Goal: Task Accomplishment & Management: Manage account settings

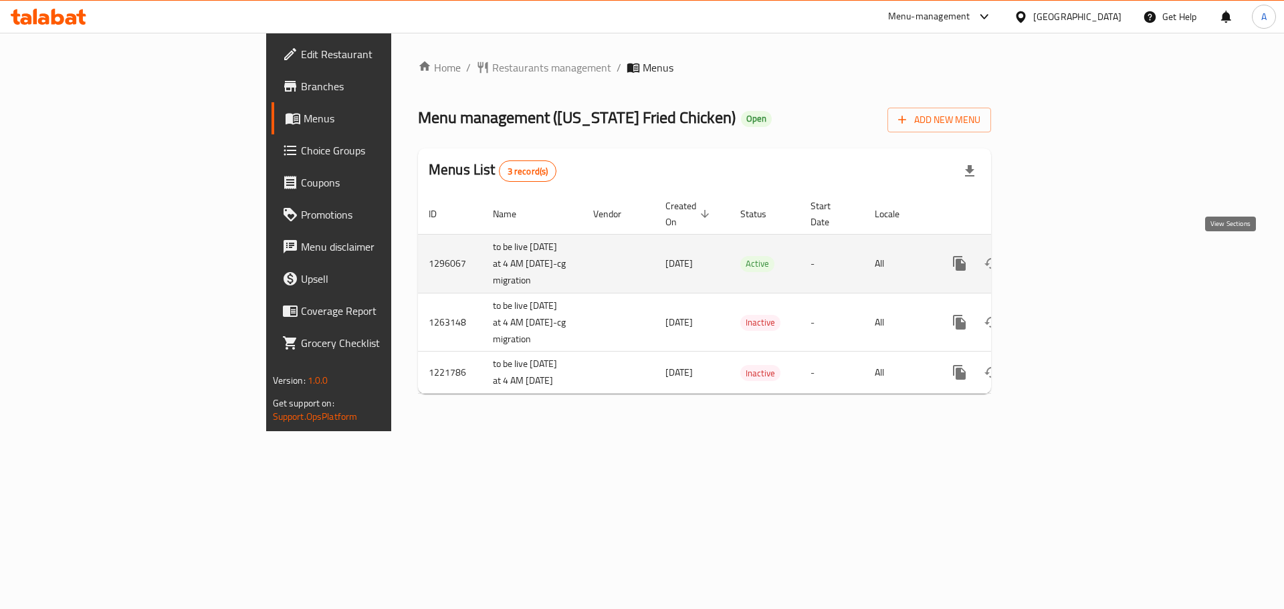
click at [1064, 264] on icon "enhanced table" at bounding box center [1056, 263] width 16 height 16
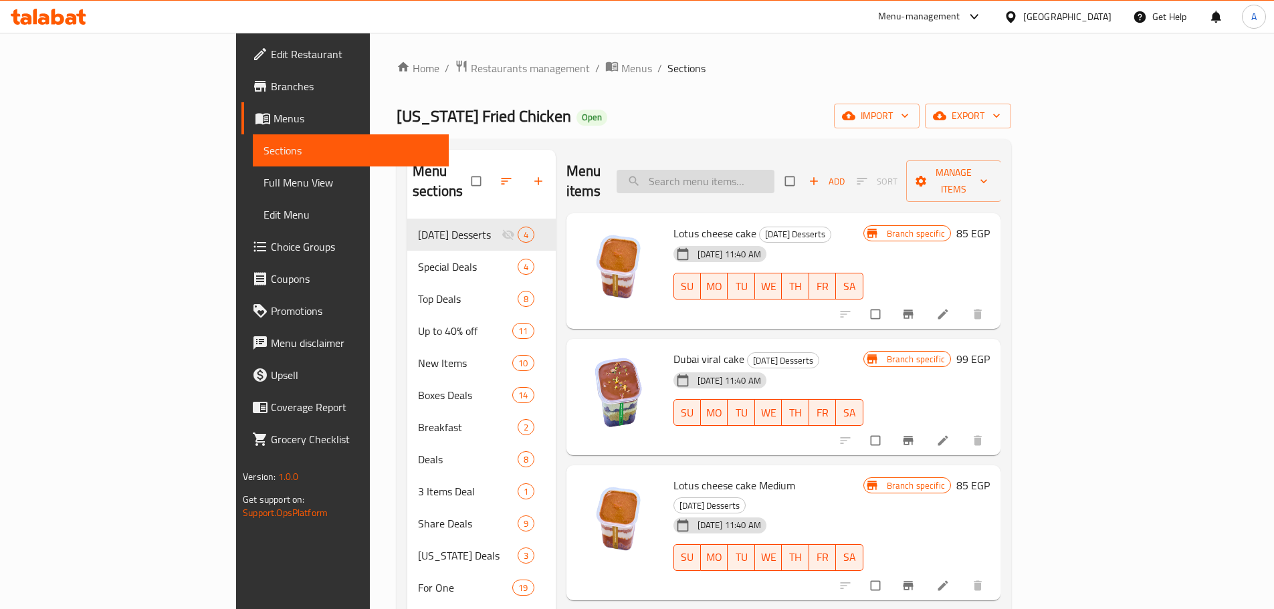
click at [752, 170] on input "search" at bounding box center [696, 181] width 158 height 23
paste input "Krunchy Bucket ( item already exist ) Price Before : 650 EGP Price After : 349 …"
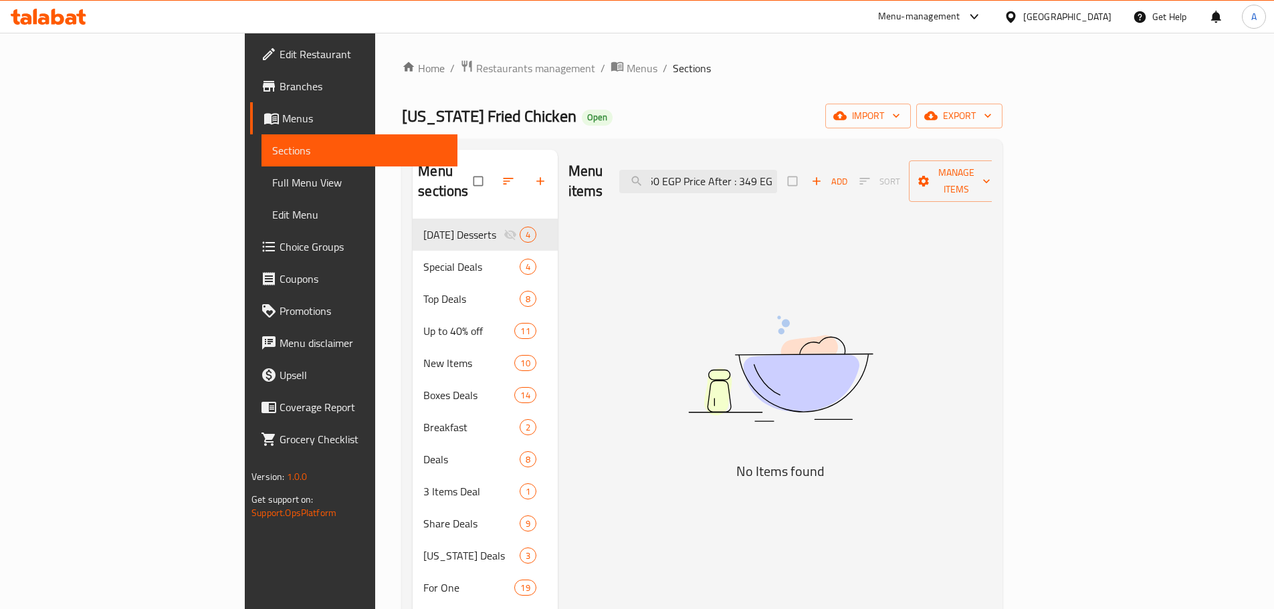
drag, startPoint x: 788, startPoint y: 171, endPoint x: 1088, endPoint y: 199, distance: 301.5
click at [992, 199] on div "Menu items Krunchy Bucket ( item already exist ) Price Before : 650 EGP Price A…" at bounding box center [775, 454] width 435 height 609
drag, startPoint x: 765, startPoint y: 172, endPoint x: 1032, endPoint y: 177, distance: 266.8
click at [992, 177] on div "Menu items Krunchy Bucket ( item already exist ) Price Before : 650 EGP Pric Ad…" at bounding box center [780, 182] width 424 height 64
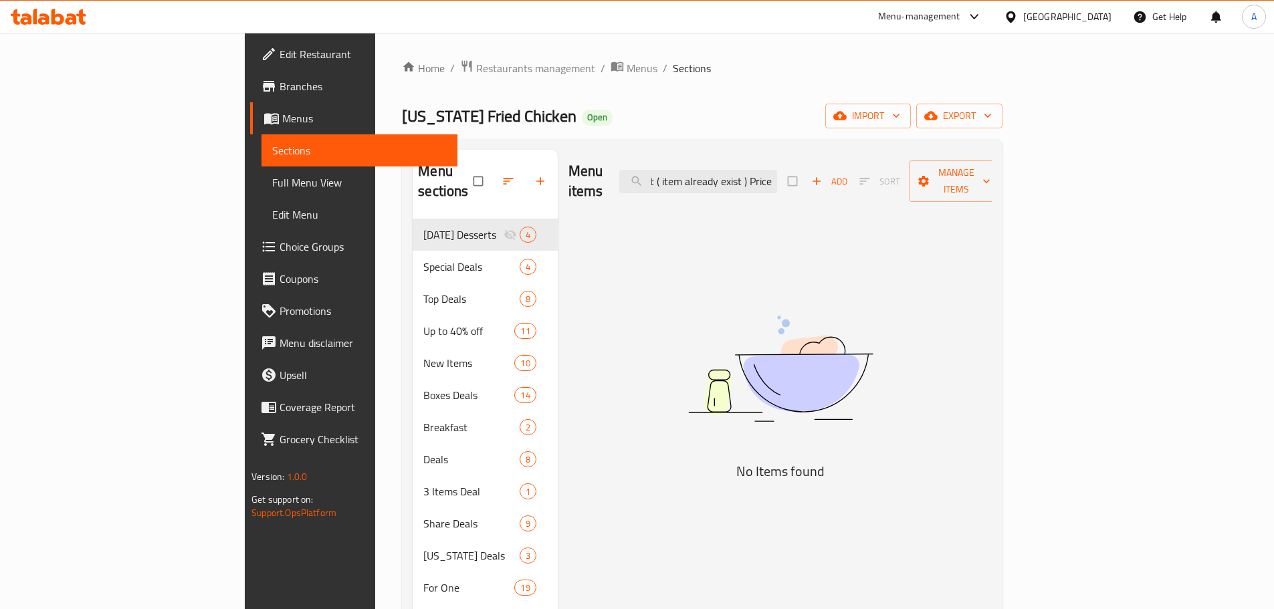
scroll to position [0, 70]
drag, startPoint x: 758, startPoint y: 166, endPoint x: 1194, endPoint y: 207, distance: 437.8
click at [992, 207] on div "Menu items Krunchy Bucket ( item already exist ) Price Add Sort Manage items No…" at bounding box center [775, 454] width 435 height 609
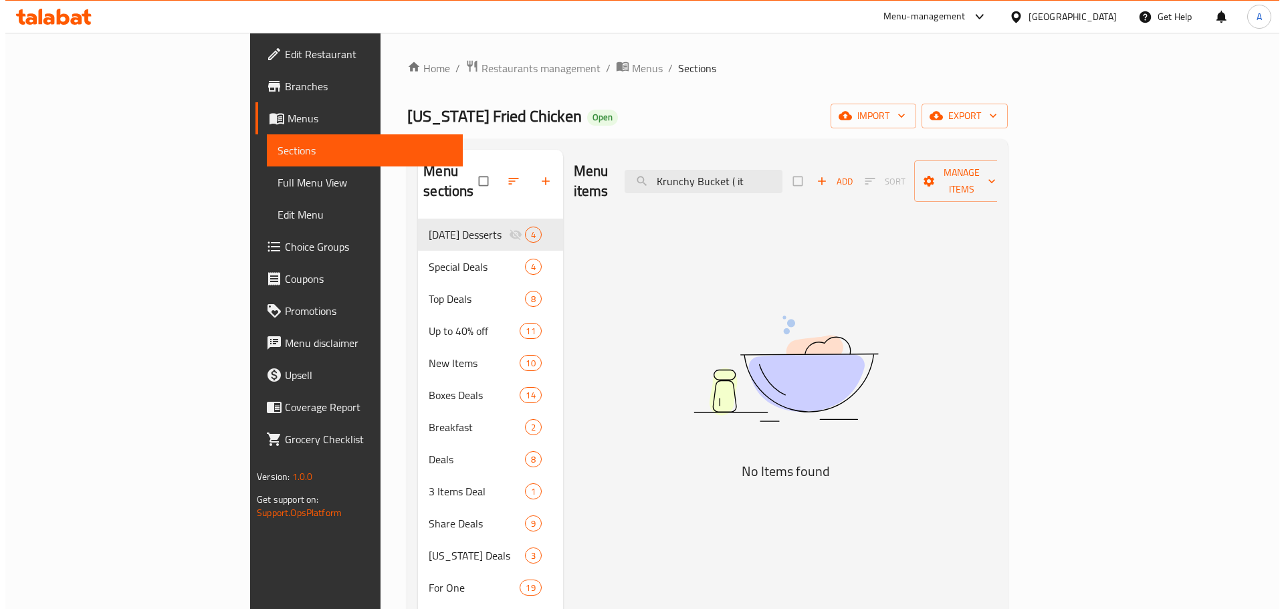
scroll to position [0, 0]
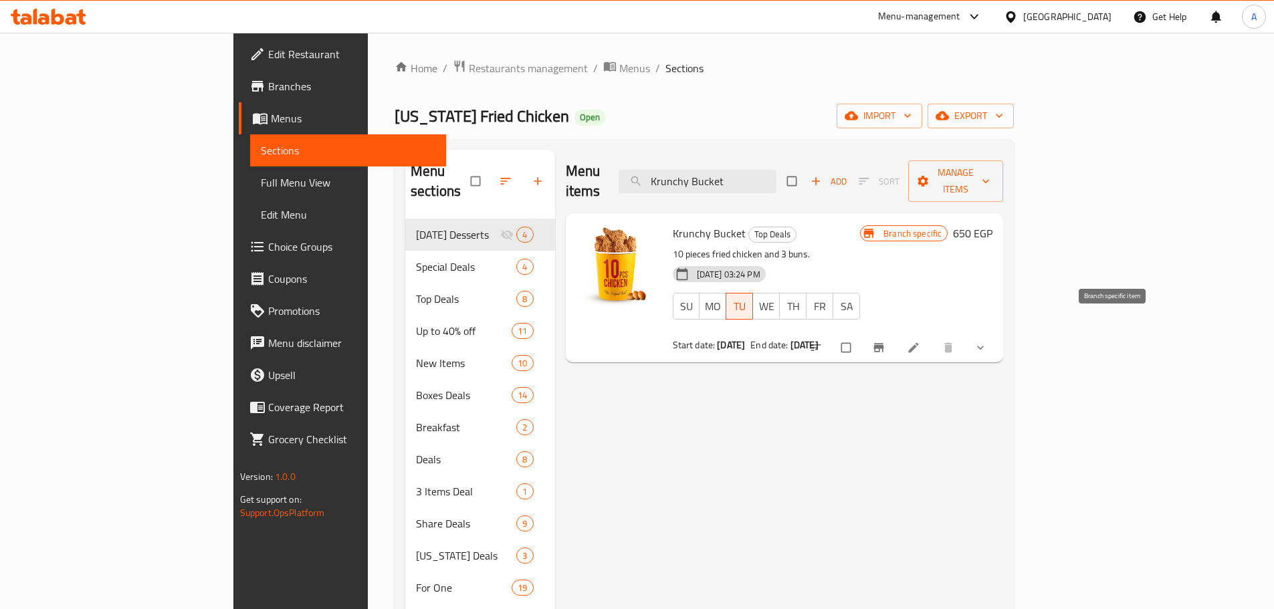
type input "Krunchy Bucket"
click at [885, 341] on icon "Branch-specific-item" at bounding box center [878, 347] width 13 height 13
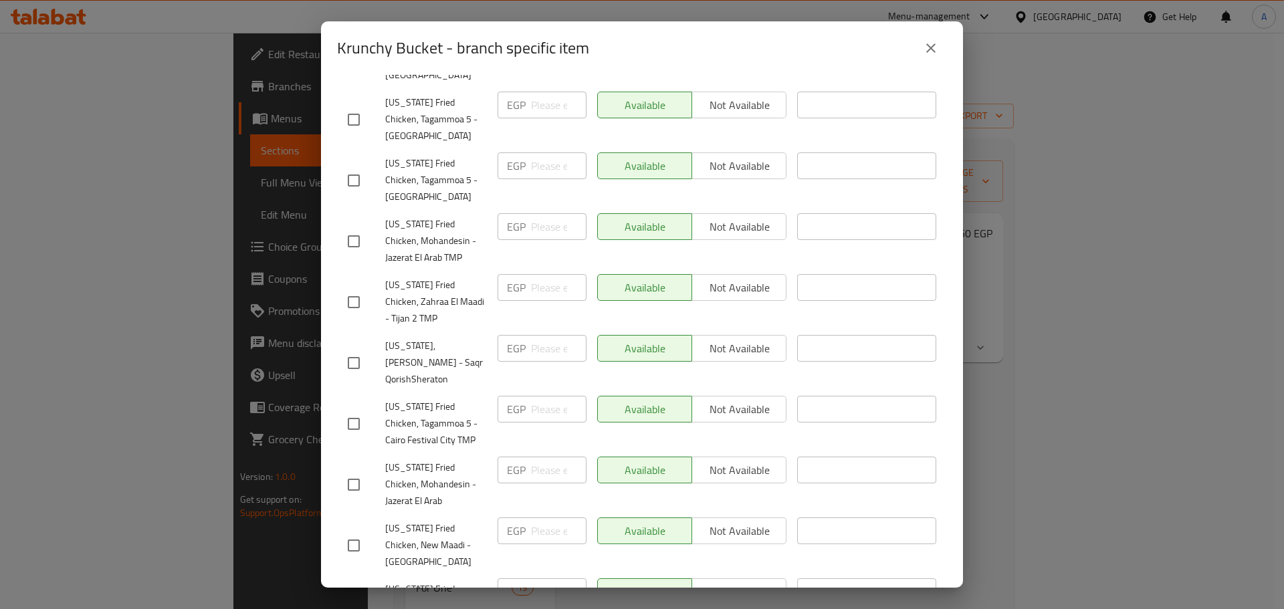
scroll to position [1163, 0]
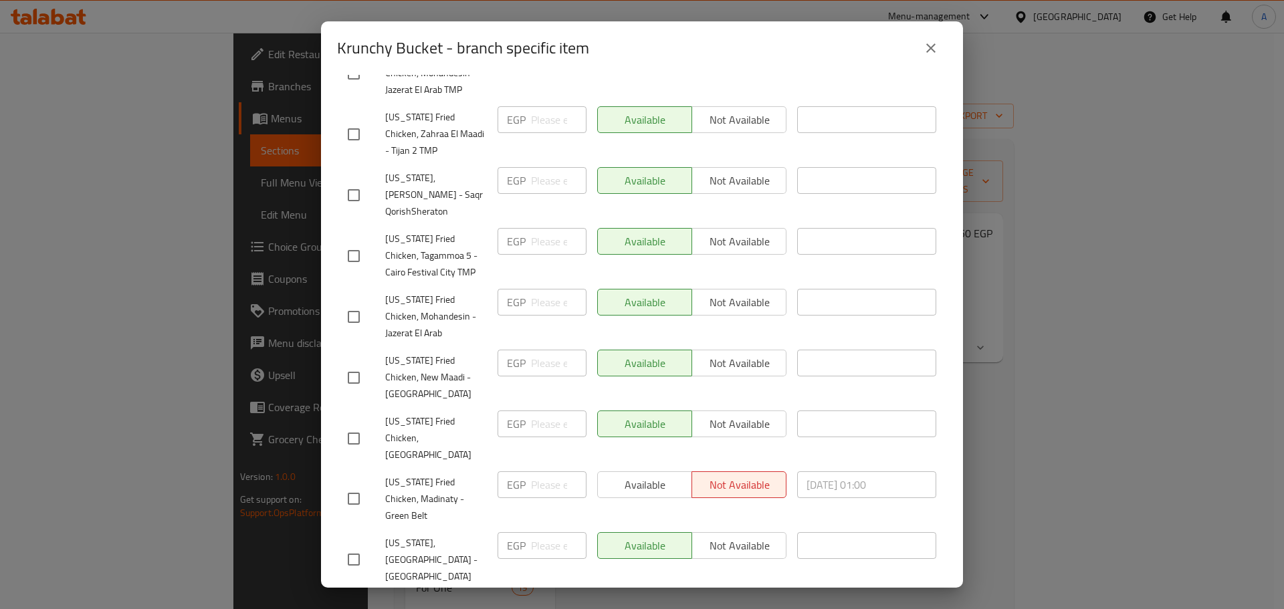
click at [933, 48] on icon "close" at bounding box center [931, 48] width 16 height 16
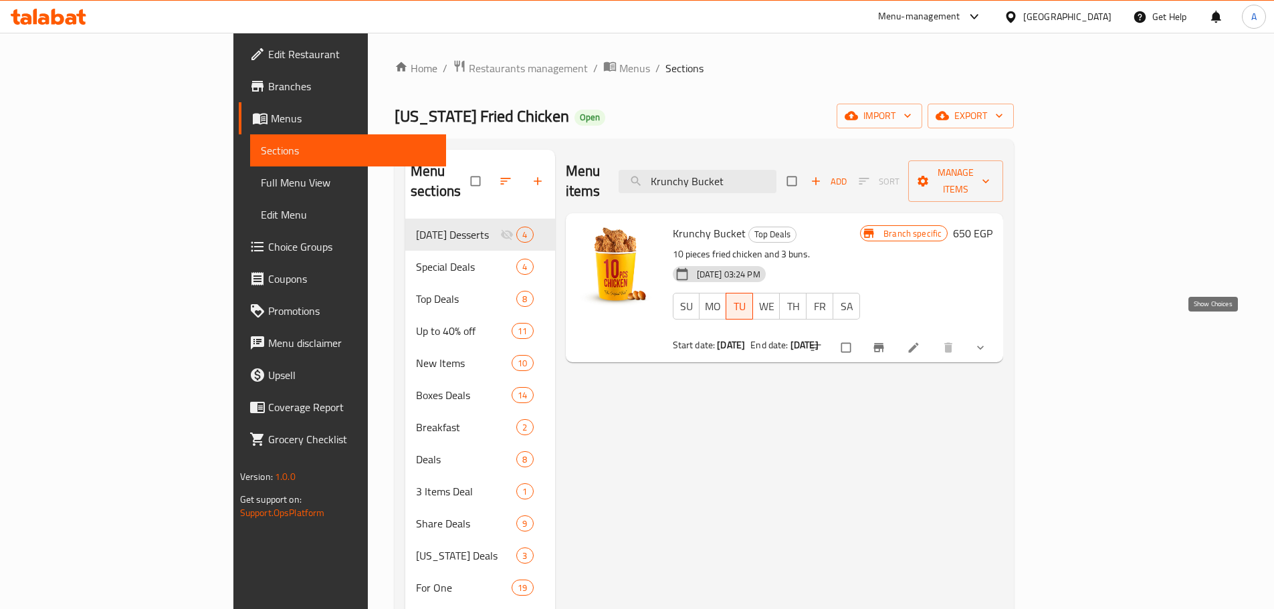
click at [987, 341] on icon "show more" at bounding box center [980, 347] width 13 height 13
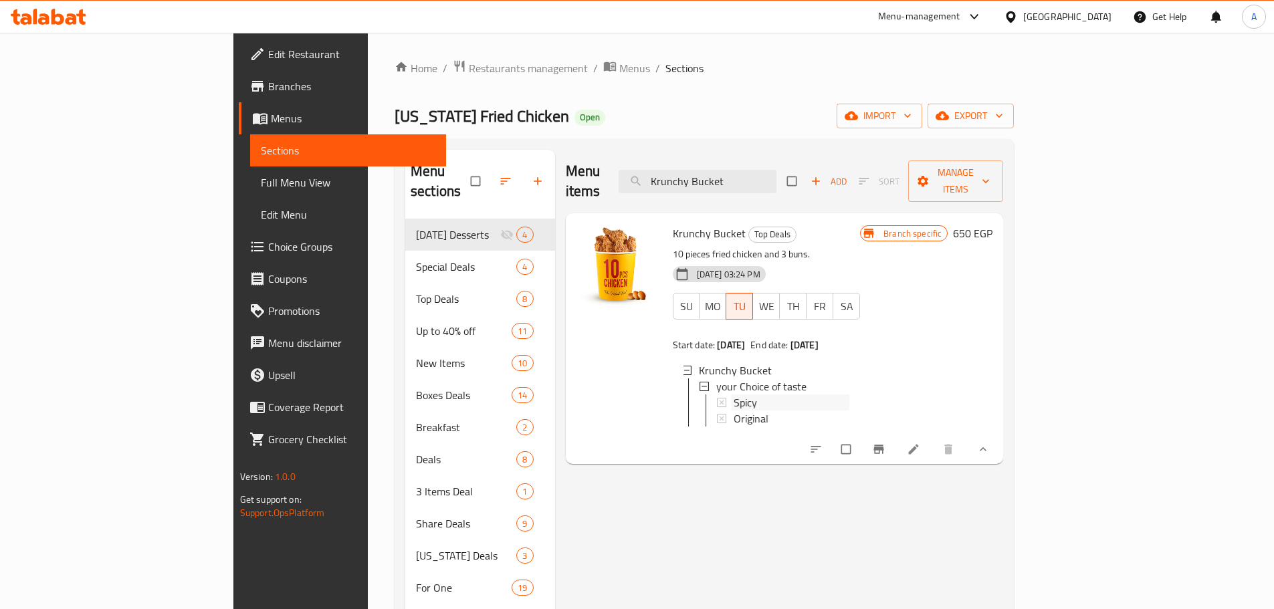
click at [734, 395] on div "Spicy" at bounding box center [792, 403] width 116 height 16
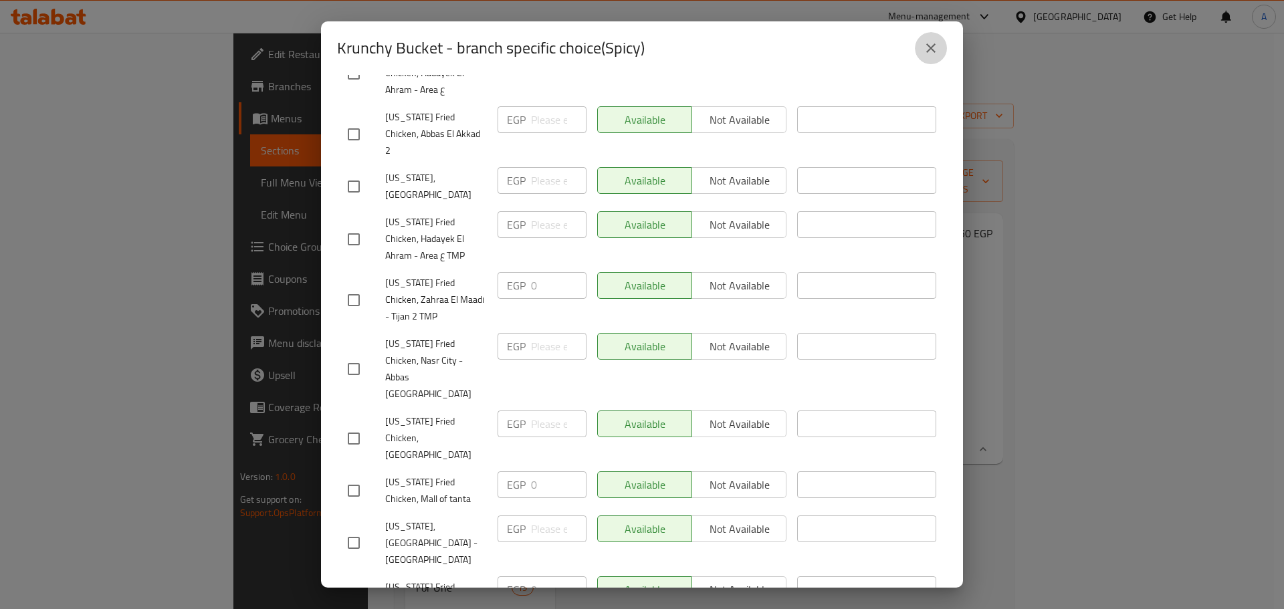
click at [934, 41] on icon "close" at bounding box center [931, 48] width 16 height 16
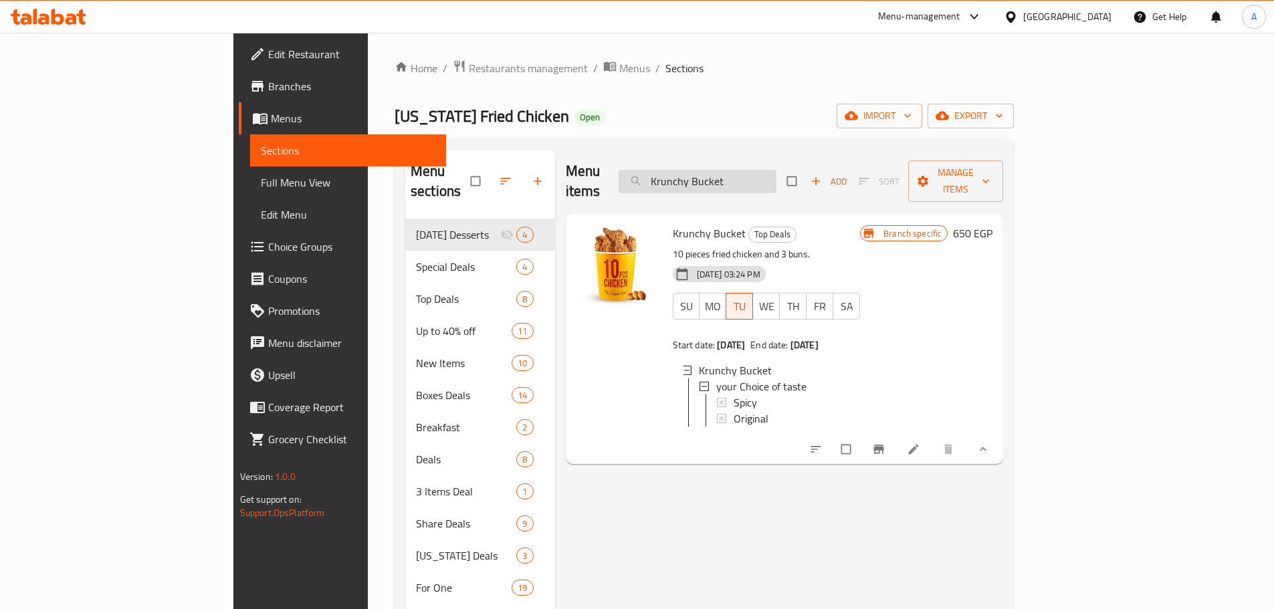
click at [742, 181] on input "Krunchy Bucket" at bounding box center [698, 181] width 158 height 23
click at [884, 445] on icon "Branch-specific-item" at bounding box center [879, 449] width 10 height 9
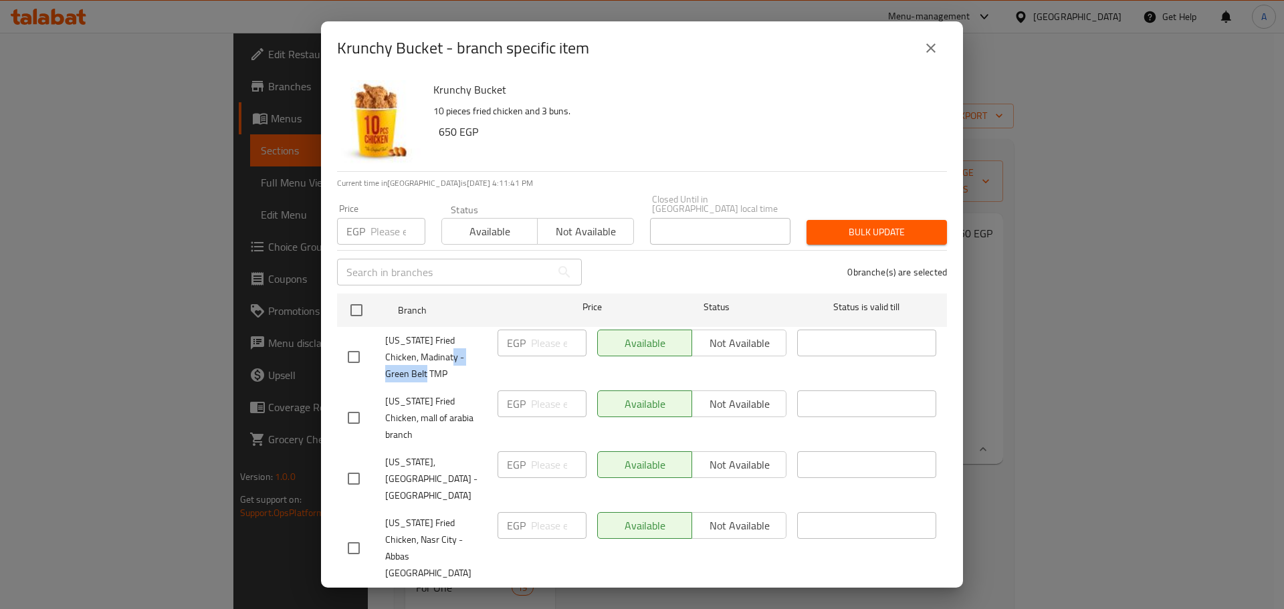
drag, startPoint x: 433, startPoint y: 344, endPoint x: 439, endPoint y: 358, distance: 15.9
click at [439, 358] on span "Kansas Fried Chicken, Madinaty - Green Belt TMP" at bounding box center [436, 357] width 102 height 50
copy span "Green Belt TMP"
click at [419, 454] on span "Kansas, Heliopolis - Korba" at bounding box center [436, 479] width 102 height 50
drag, startPoint x: 423, startPoint y: 433, endPoint x: 424, endPoint y: 452, distance: 19.4
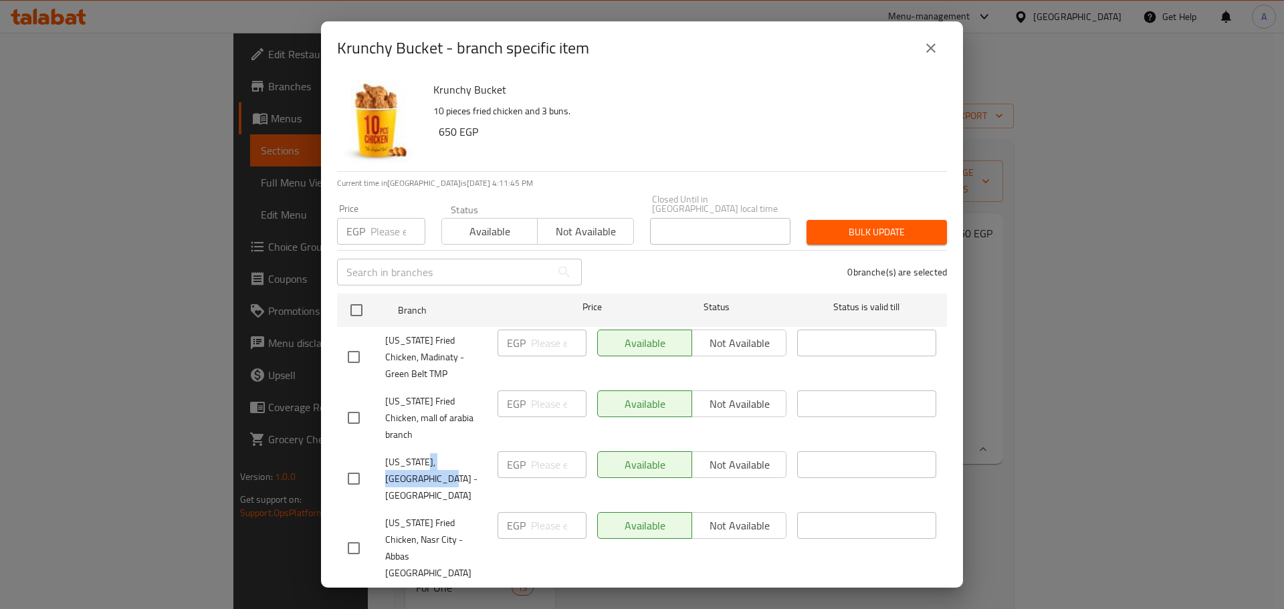
click at [424, 454] on span "Kansas, Heliopolis - Korba" at bounding box center [436, 479] width 102 height 50
copy span "eliopolis - Korba"
click at [419, 406] on span "Kansas Fried Chicken, mall of arabia branch" at bounding box center [436, 418] width 102 height 50
drag, startPoint x: 418, startPoint y: 432, endPoint x: 427, endPoint y: 422, distance: 13.3
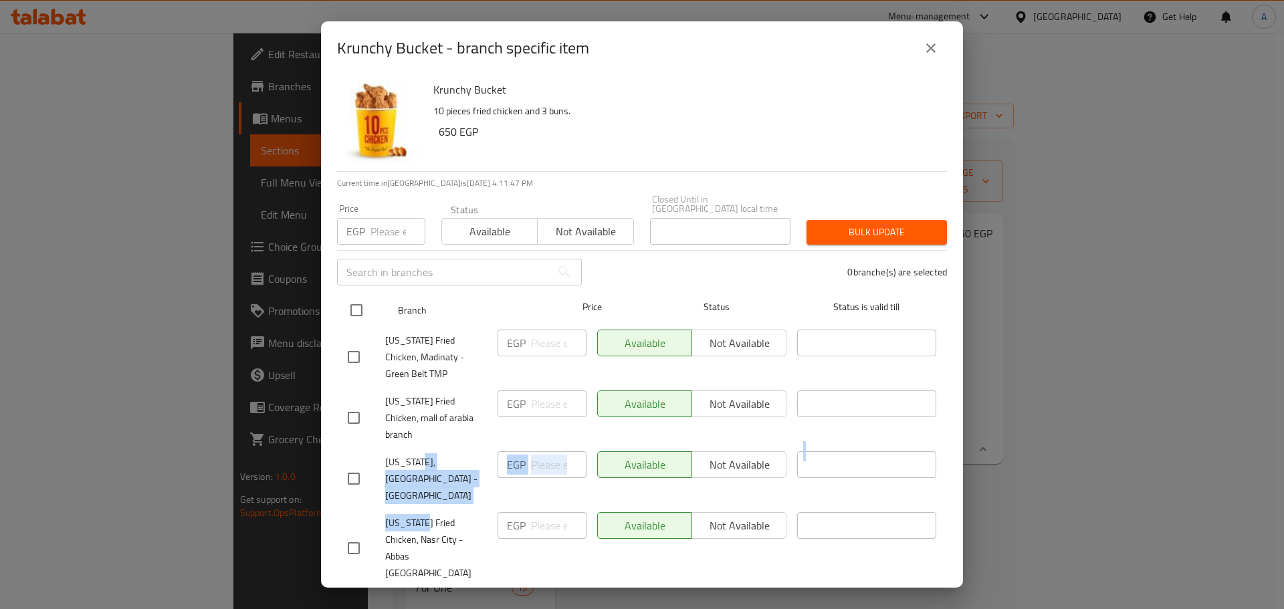
copy ul "Heliopolis - Korba EGP ​ Available Not available ​ Kansas Fr"
click at [420, 454] on span "Kansas, Heliopolis - Korba" at bounding box center [436, 479] width 102 height 50
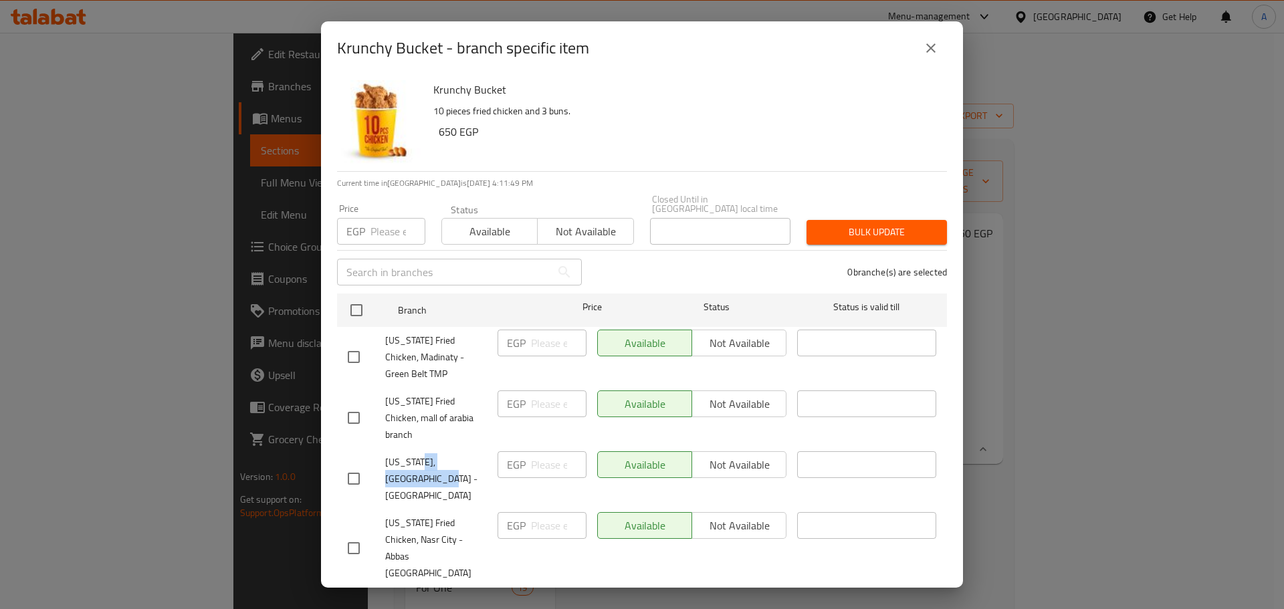
drag, startPoint x: 417, startPoint y: 437, endPoint x: 421, endPoint y: 451, distance: 13.8
click at [421, 454] on span "Kansas, Heliopolis - Korba" at bounding box center [436, 479] width 102 height 50
copy span "Heliopolis - Korba"
drag, startPoint x: 432, startPoint y: 86, endPoint x: 523, endPoint y: 90, distance: 91.0
click at [523, 90] on div "Krunchy Bucket 10 pieces fried chicken and 3 buns. 650 EGP" at bounding box center [685, 123] width 514 height 96
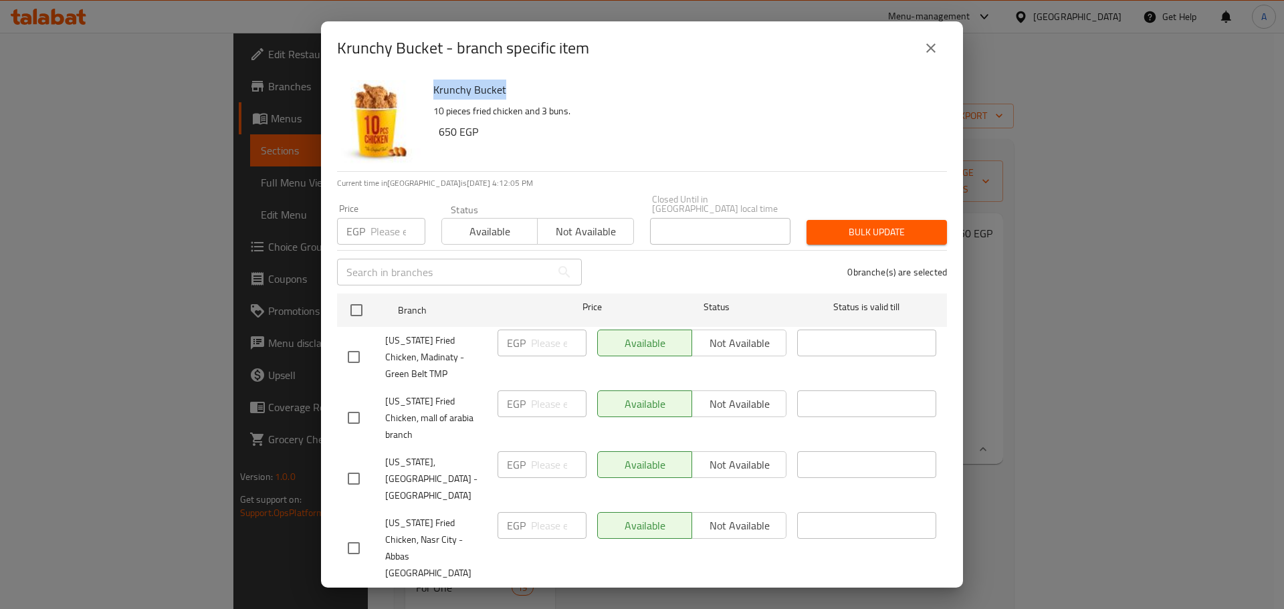
copy h6 "Krunchy Bucket"
click at [926, 51] on icon "close" at bounding box center [931, 48] width 16 height 16
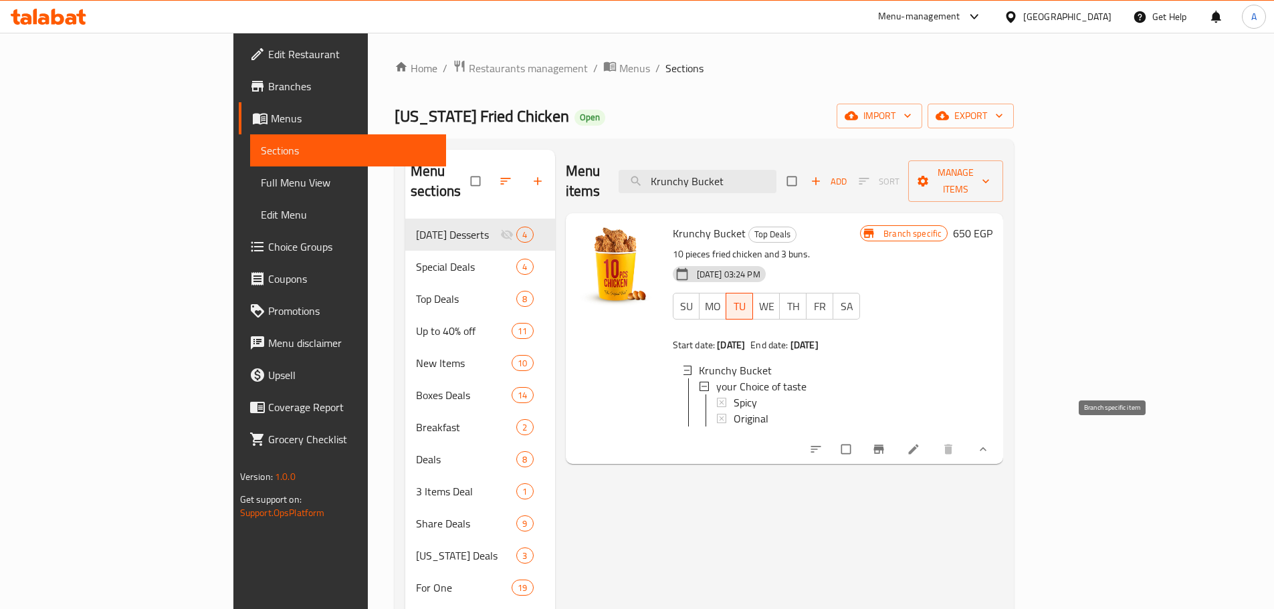
click at [896, 447] on button "Branch-specific-item" at bounding box center [880, 449] width 32 height 29
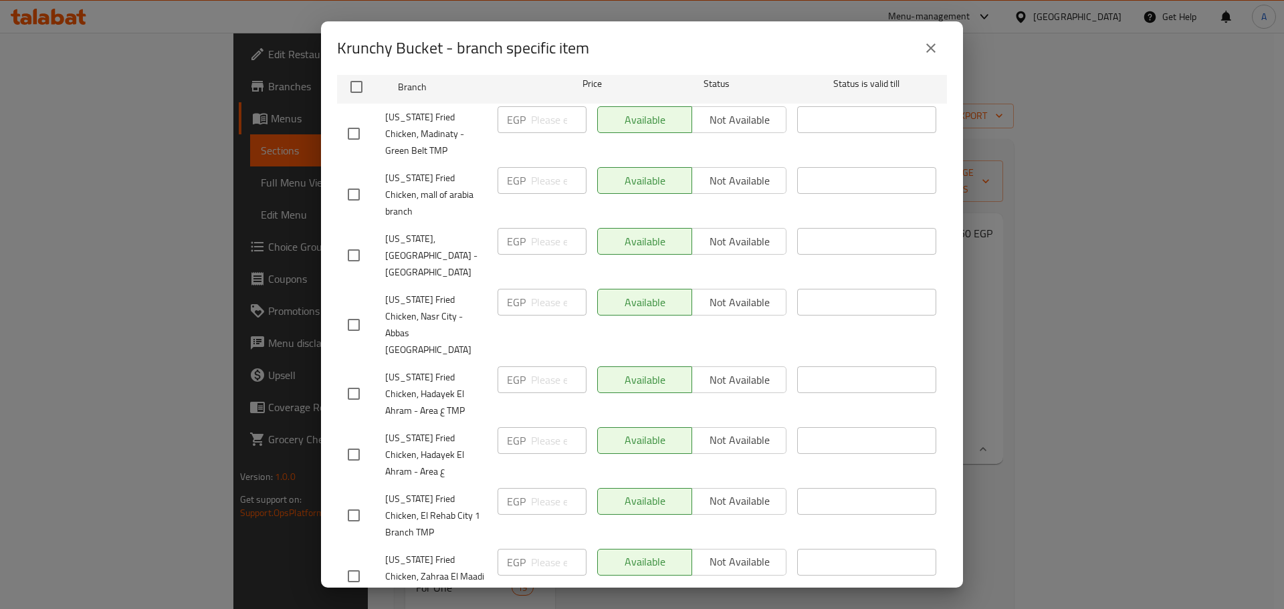
scroll to position [93, 0]
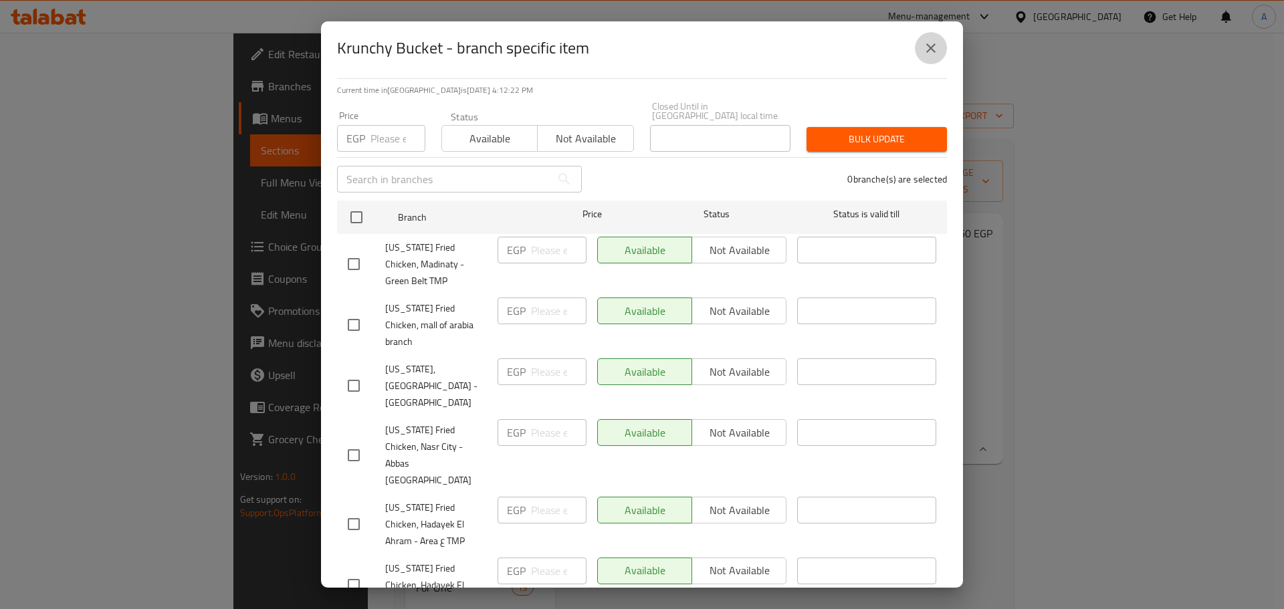
click at [921, 51] on button "close" at bounding box center [931, 48] width 32 height 32
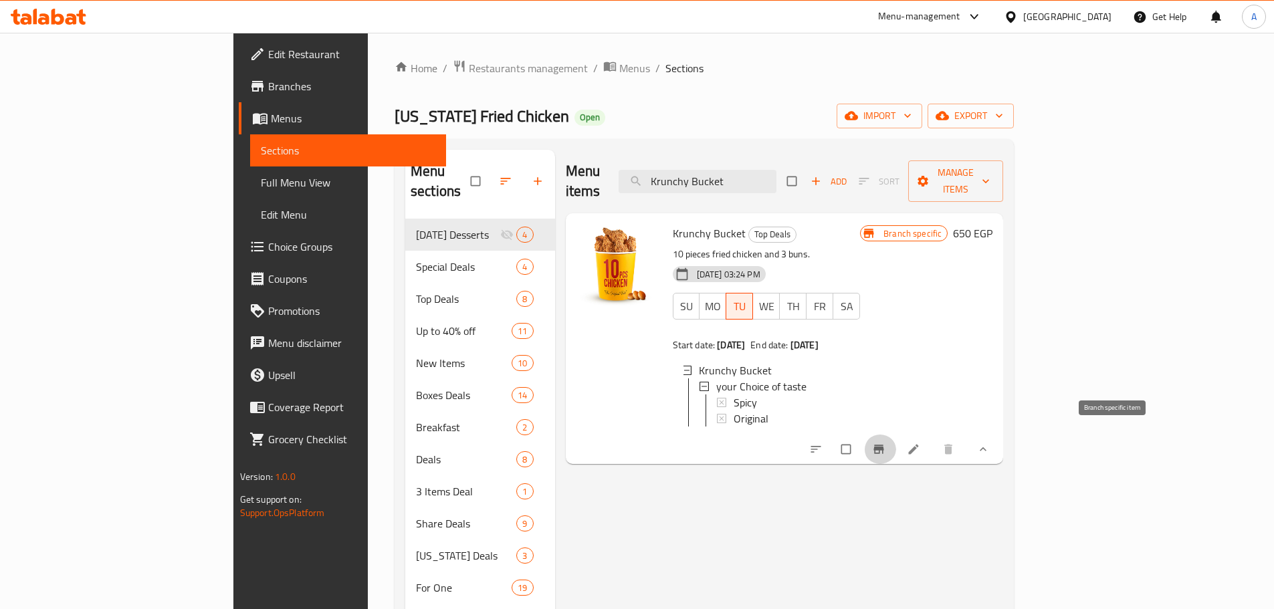
click at [885, 443] on icon "Branch-specific-item" at bounding box center [878, 449] width 13 height 13
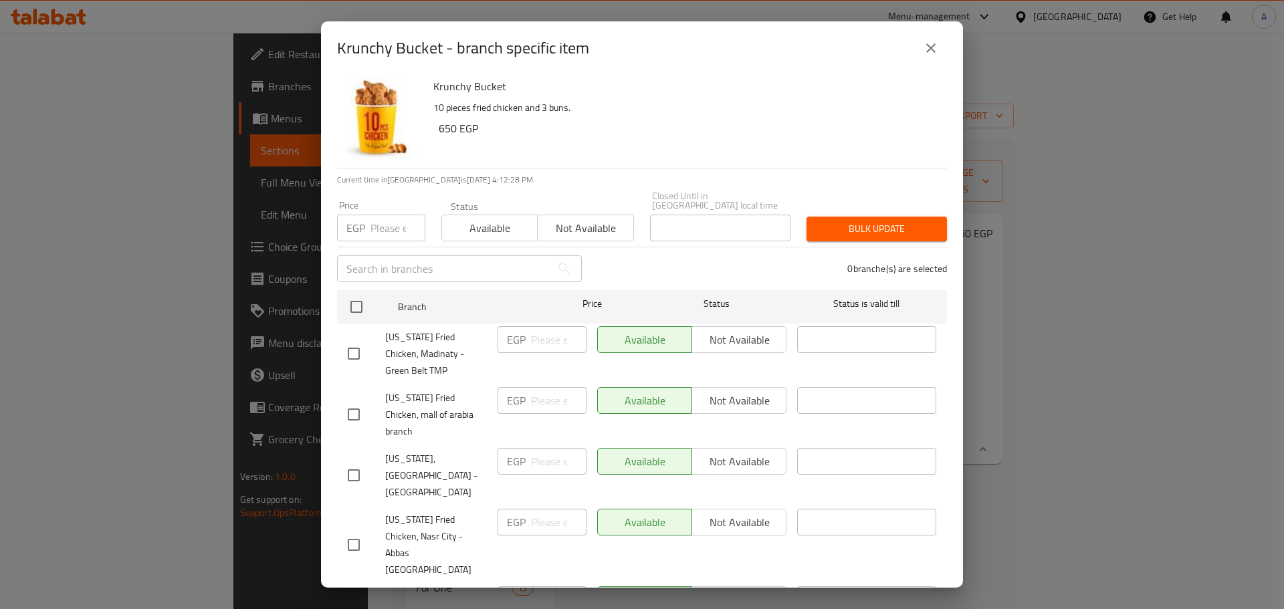
scroll to position [0, 0]
click at [933, 47] on icon "close" at bounding box center [931, 48] width 16 height 16
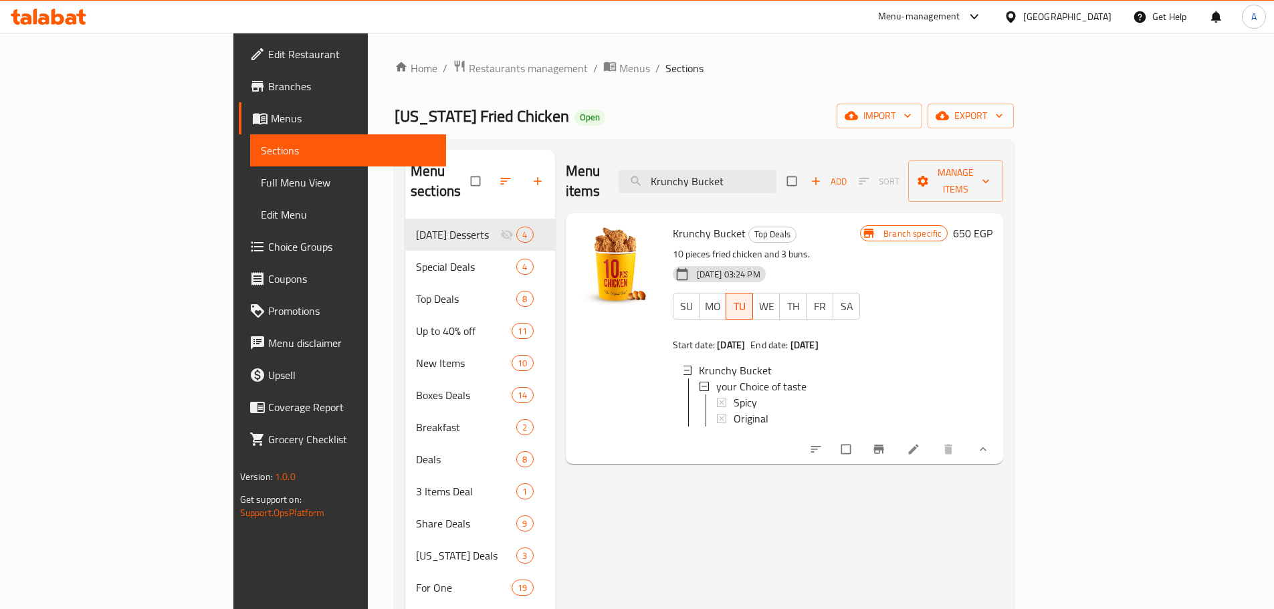
click at [896, 448] on button "Branch-specific-item" at bounding box center [880, 449] width 32 height 29
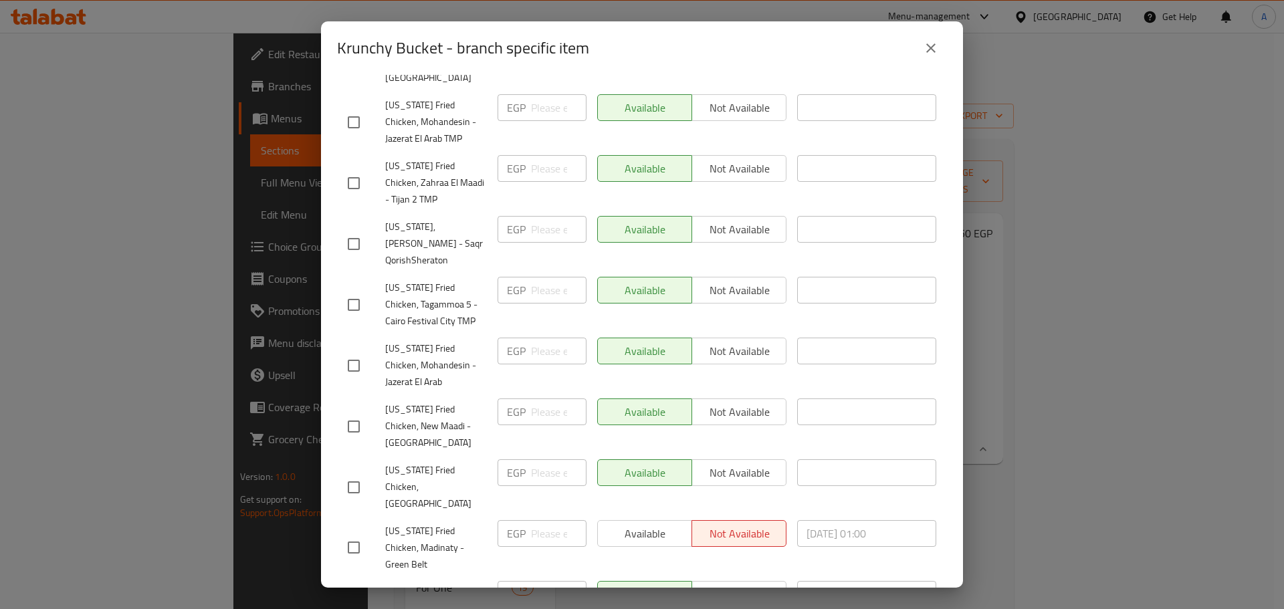
scroll to position [1137, 0]
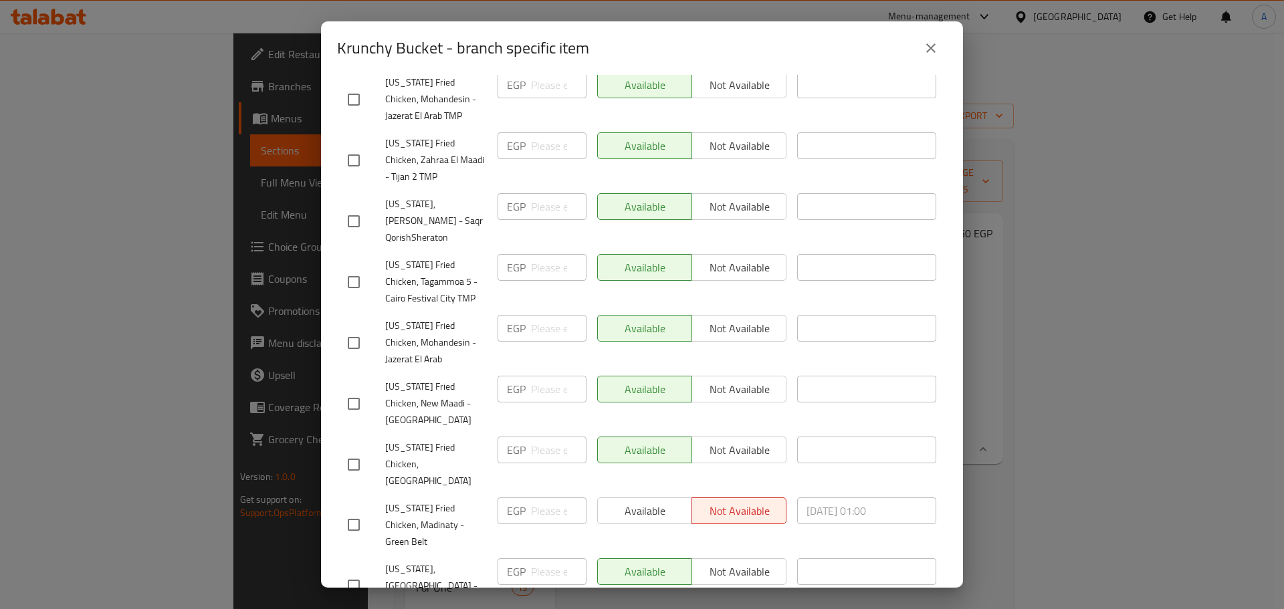
click at [929, 55] on icon "close" at bounding box center [931, 48] width 16 height 16
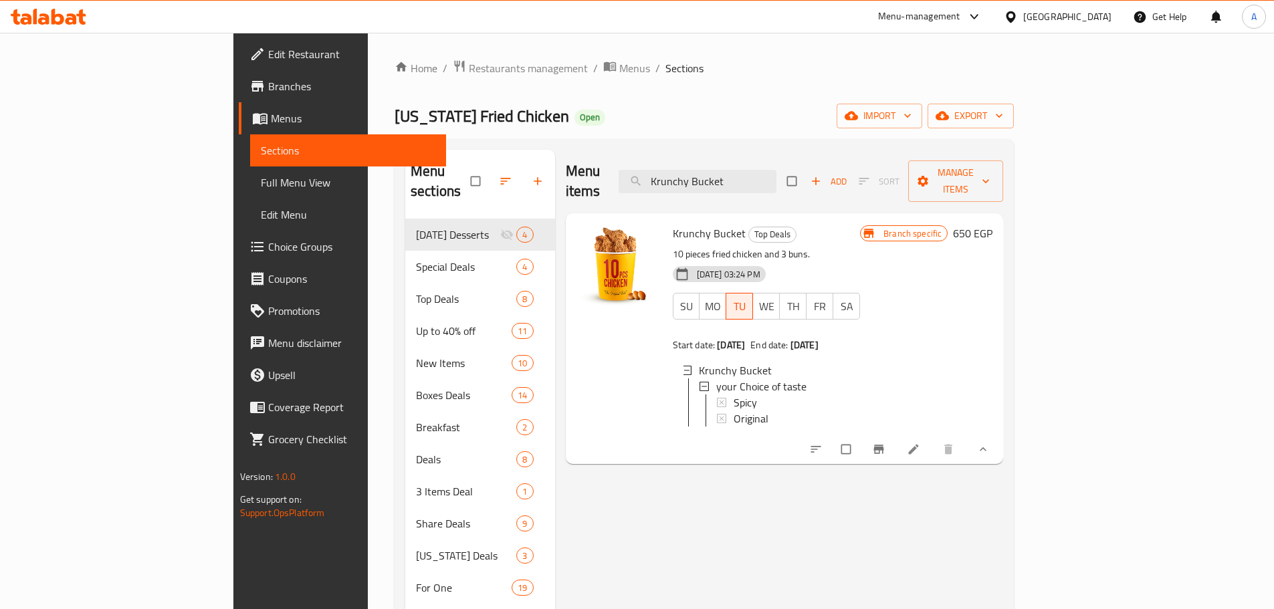
click at [933, 447] on li at bounding box center [914, 449] width 37 height 21
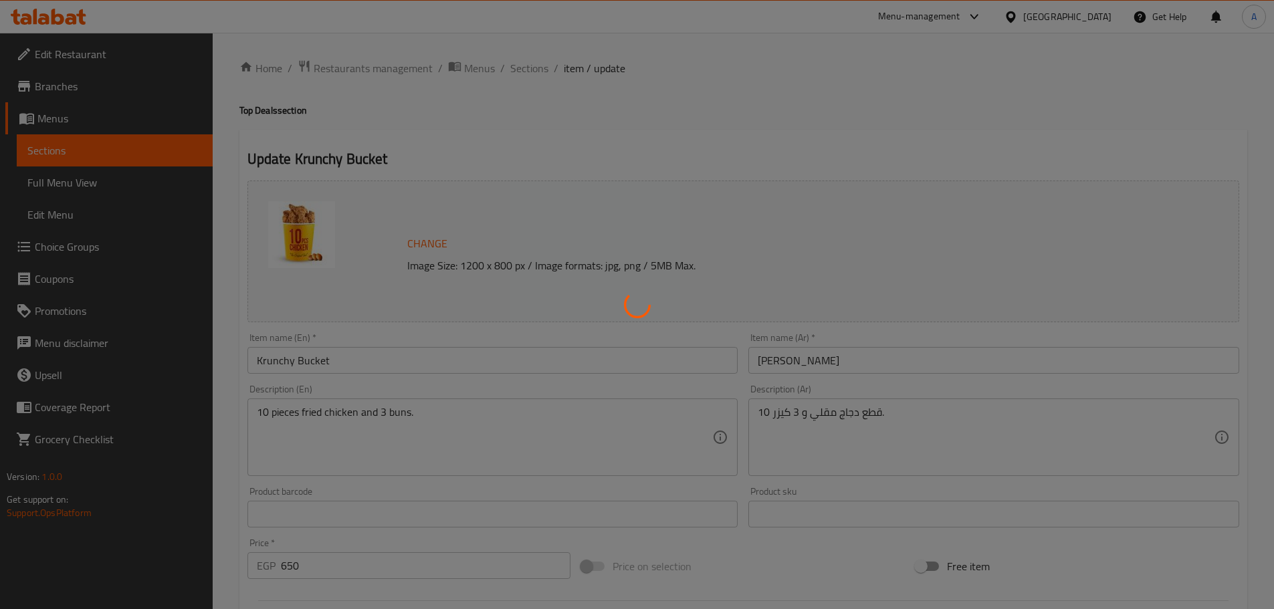
type input "اختايرك للطعم"
type input "1"
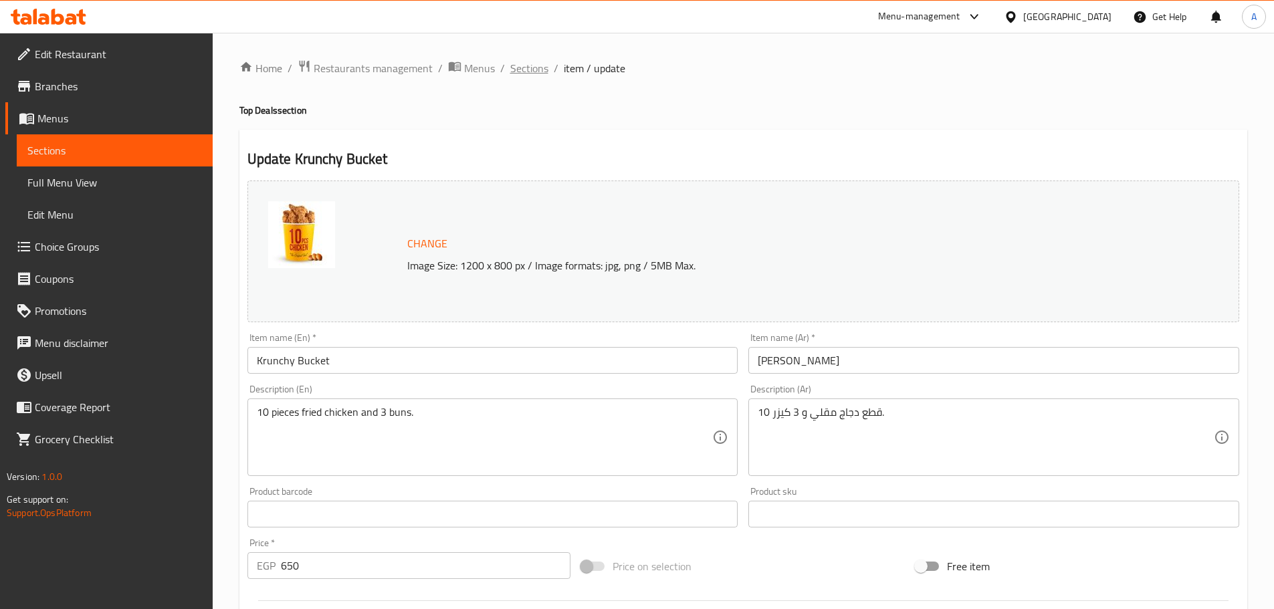
click at [518, 70] on span "Sections" at bounding box center [529, 68] width 38 height 16
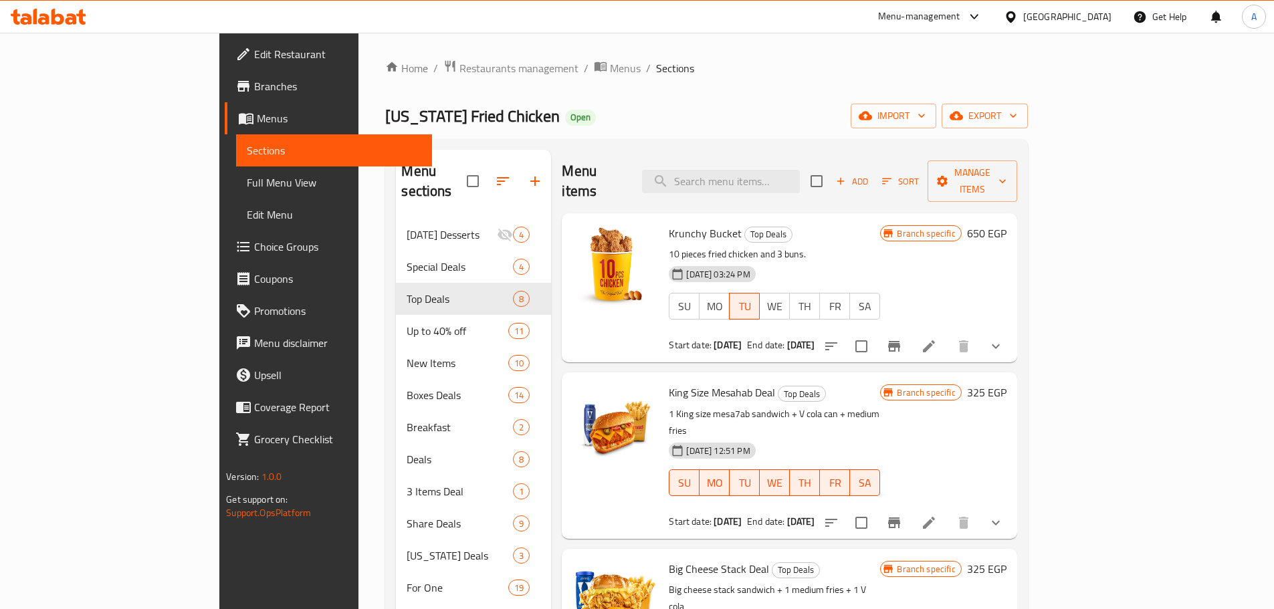
click at [773, 156] on div "Menu items Add Sort Manage items" at bounding box center [789, 182] width 455 height 64
click at [771, 170] on input "search" at bounding box center [721, 181] width 158 height 23
paste input "Krunchy Bucket"
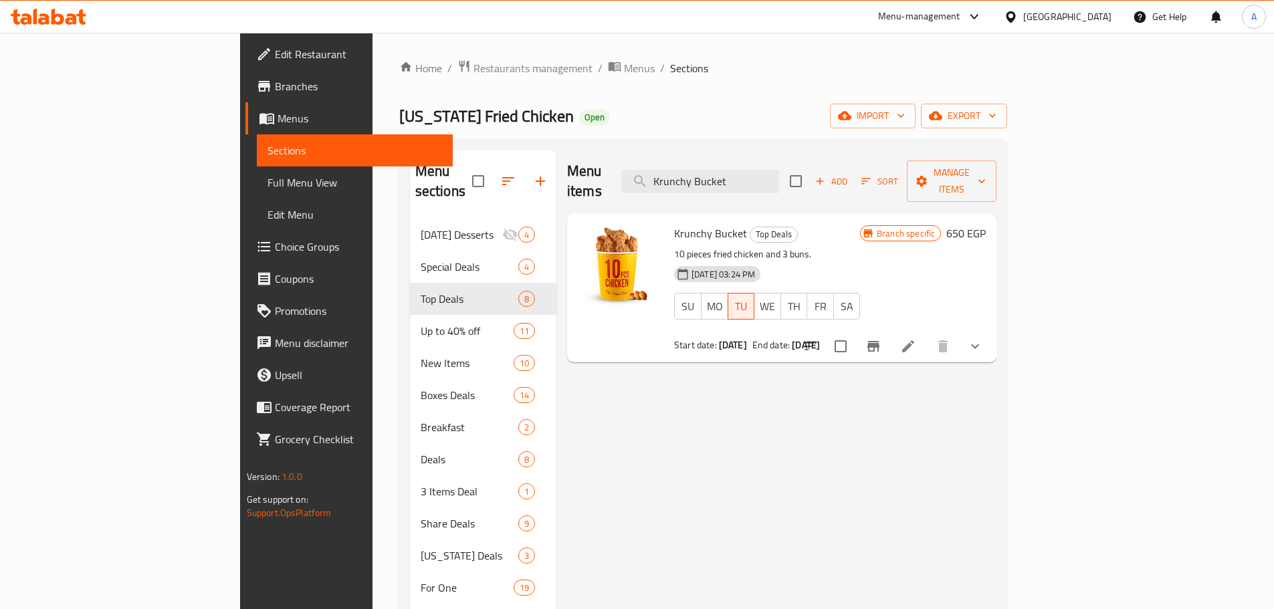
type input "Krunchy Bucket"
click at [916, 338] on icon at bounding box center [908, 346] width 16 height 16
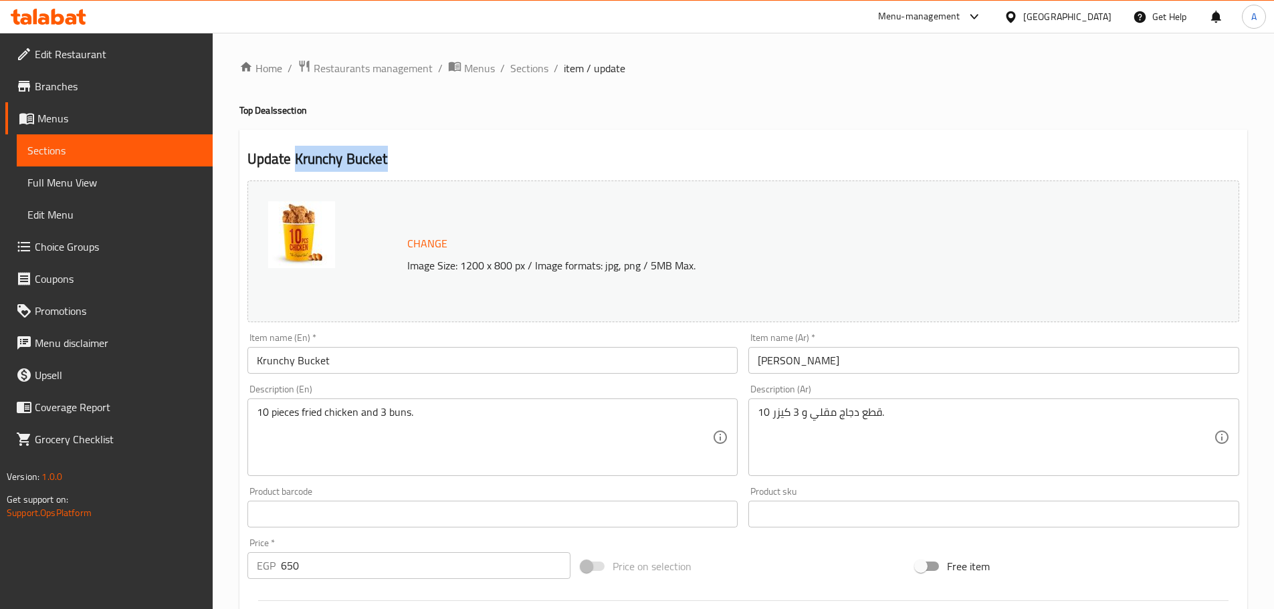
drag, startPoint x: 382, startPoint y: 159, endPoint x: 294, endPoint y: 167, distance: 88.6
click at [294, 167] on h2 "Update Krunchy Bucket" at bounding box center [743, 159] width 992 height 20
click at [405, 73] on span "Restaurants management" at bounding box center [373, 68] width 119 height 16
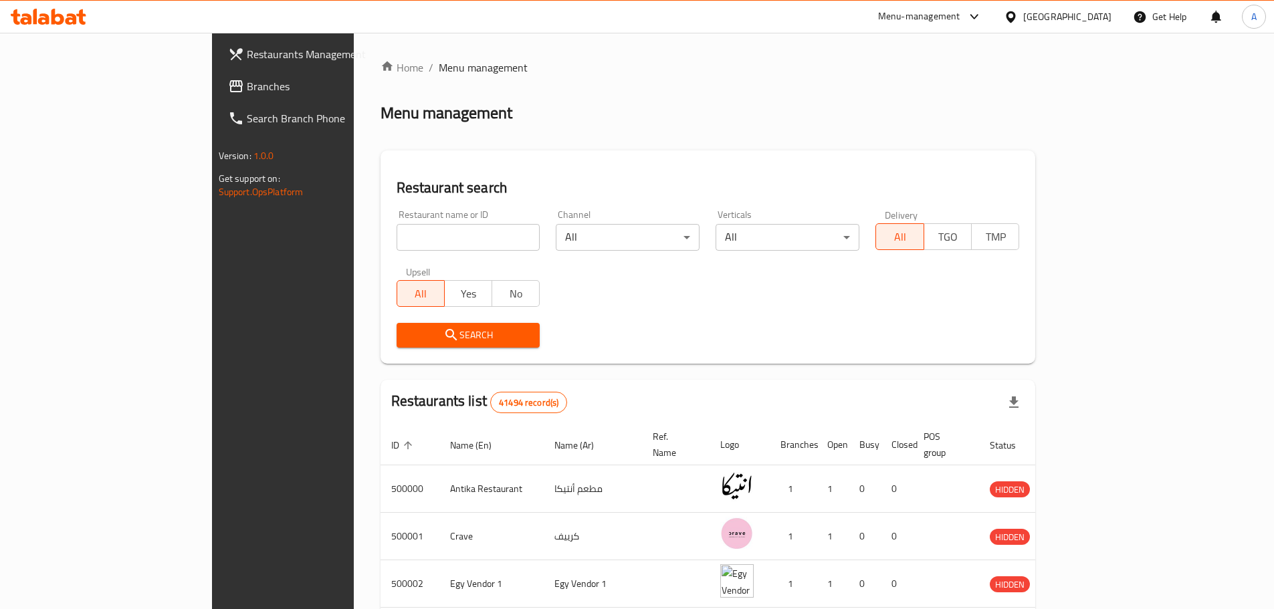
click at [397, 231] on input "search" at bounding box center [469, 237] width 144 height 27
paste input "682020"
type input "682020"
click button "Search" at bounding box center [469, 335] width 144 height 25
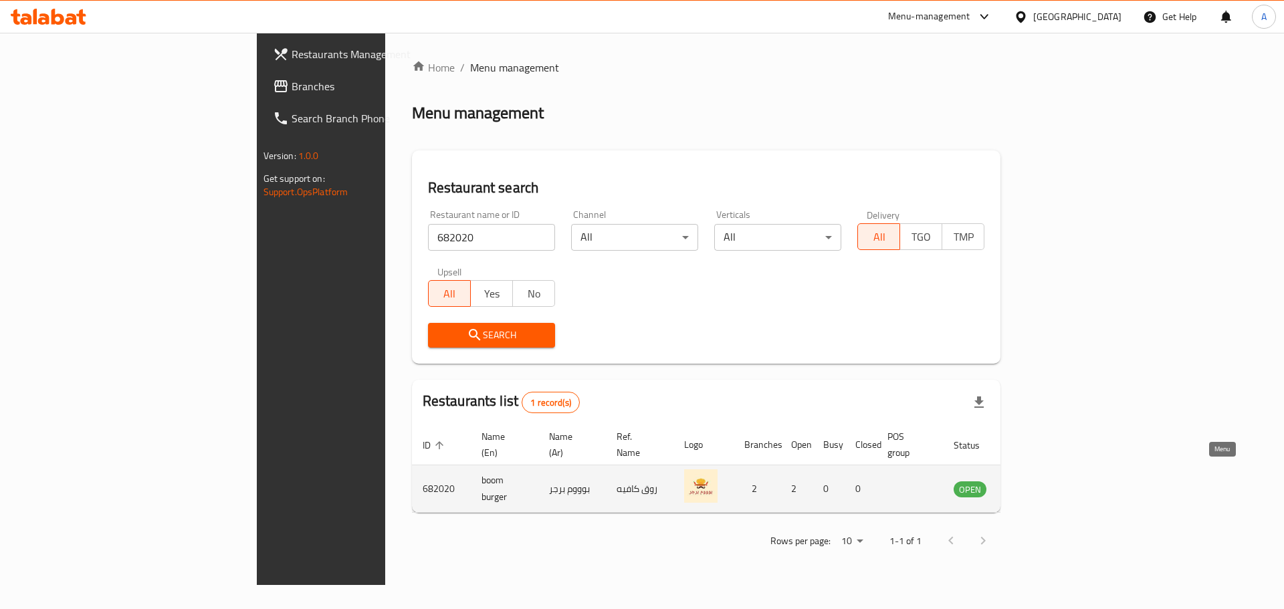
click at [1040, 481] on icon "enhanced table" at bounding box center [1032, 489] width 16 height 16
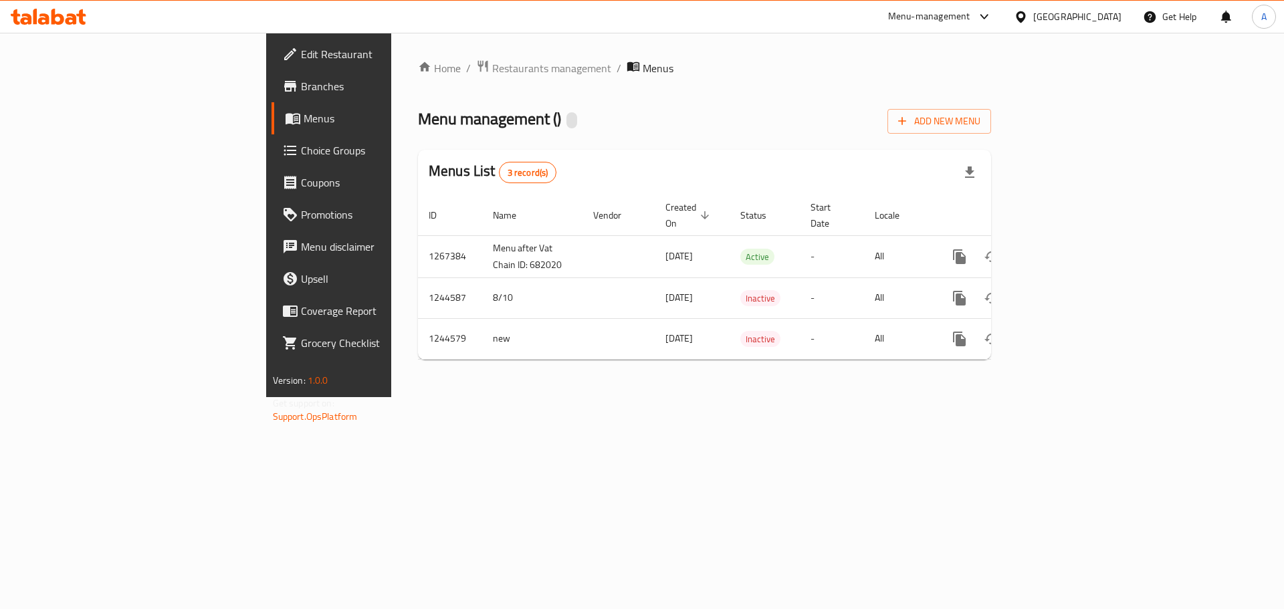
click at [301, 80] on span "Branches" at bounding box center [385, 86] width 169 height 16
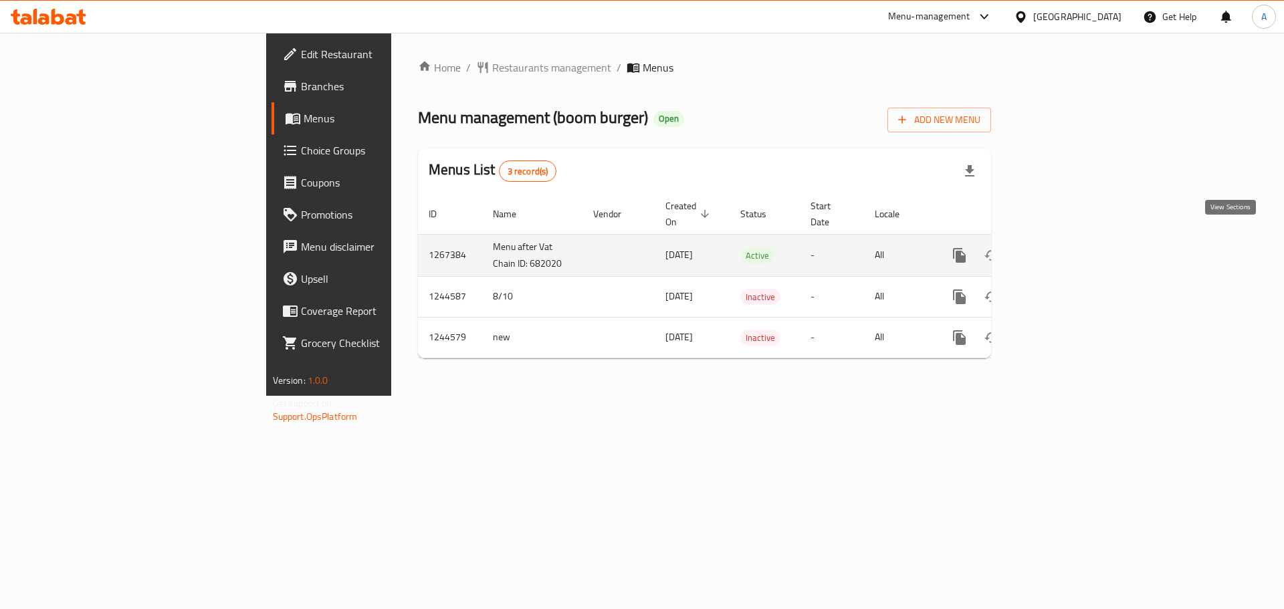
click at [1064, 247] on icon "enhanced table" at bounding box center [1056, 255] width 16 height 16
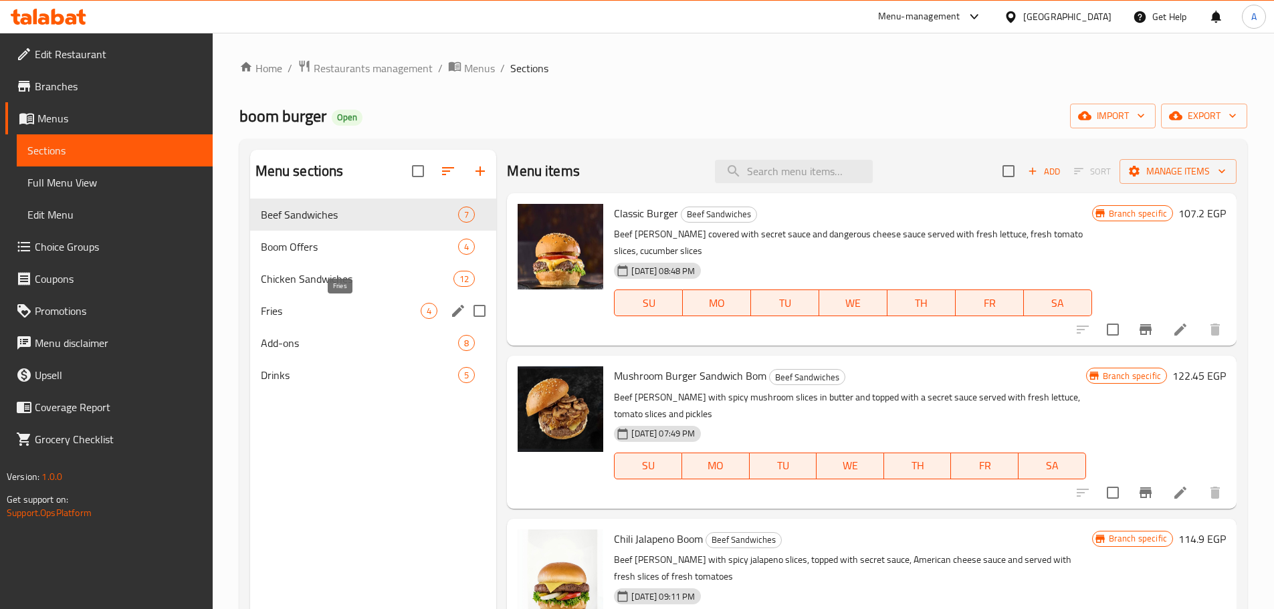
click at [331, 312] on span "Fries" at bounding box center [341, 311] width 160 height 16
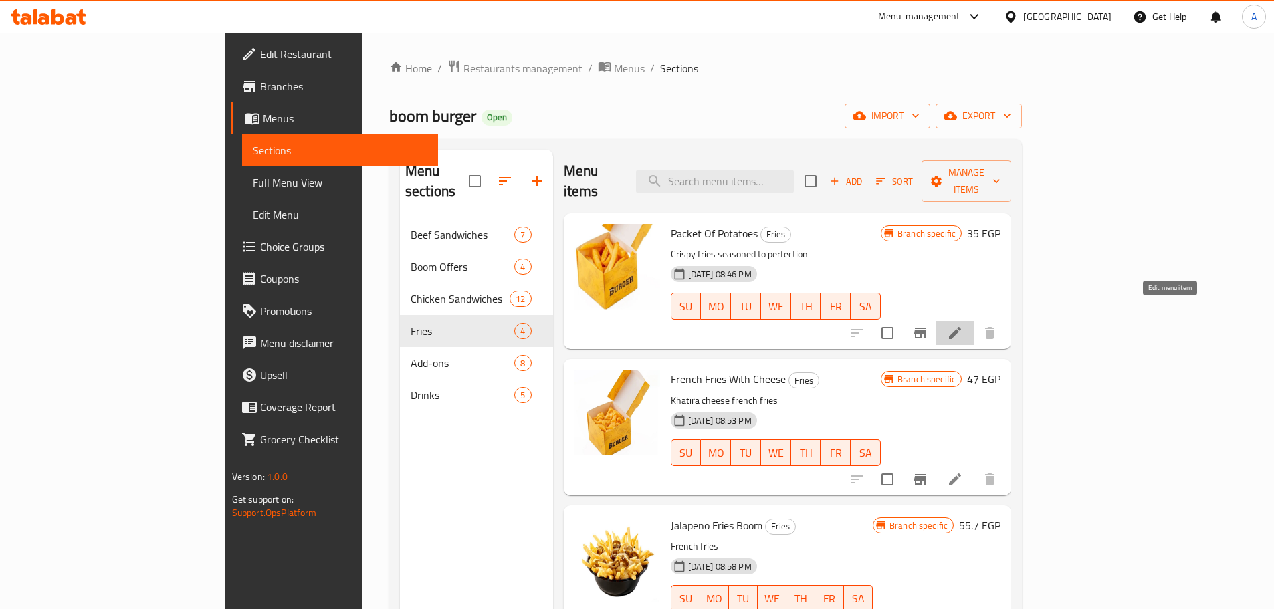
click at [963, 325] on icon at bounding box center [955, 333] width 16 height 16
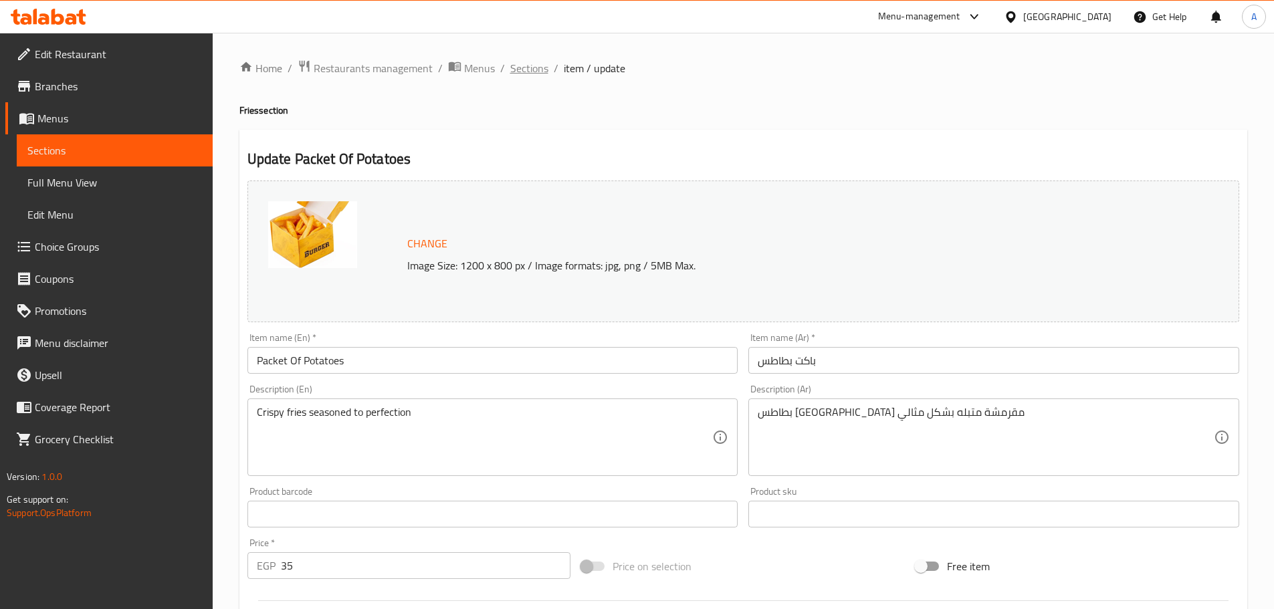
click at [528, 66] on span "Sections" at bounding box center [529, 68] width 38 height 16
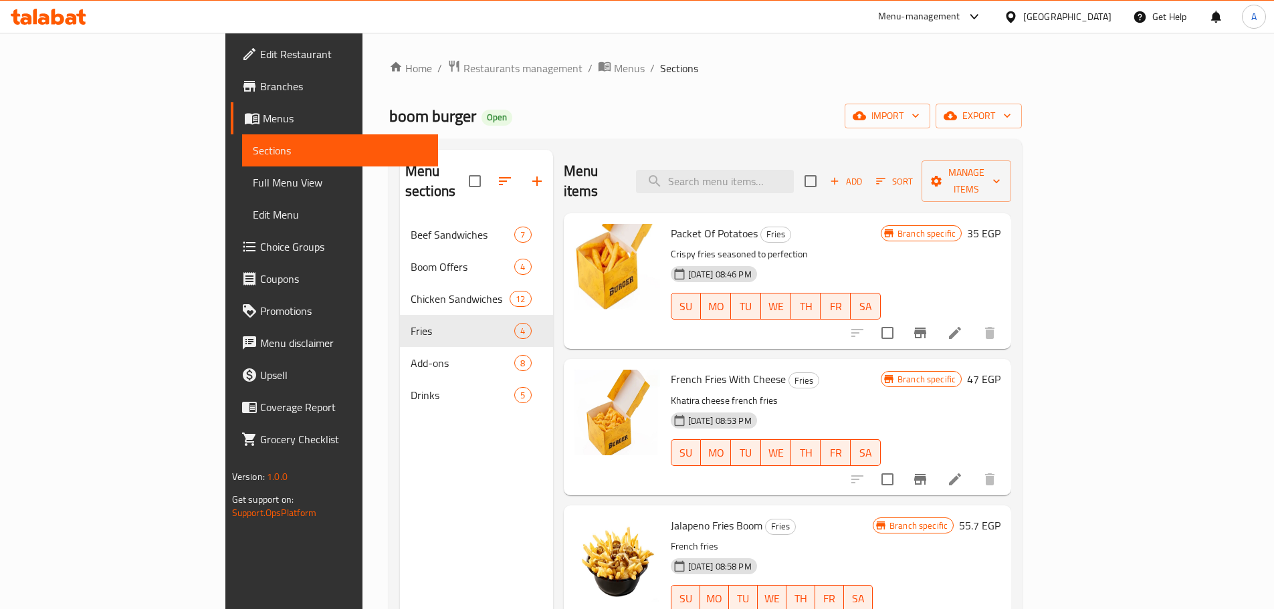
click at [974, 467] on li at bounding box center [954, 479] width 37 height 24
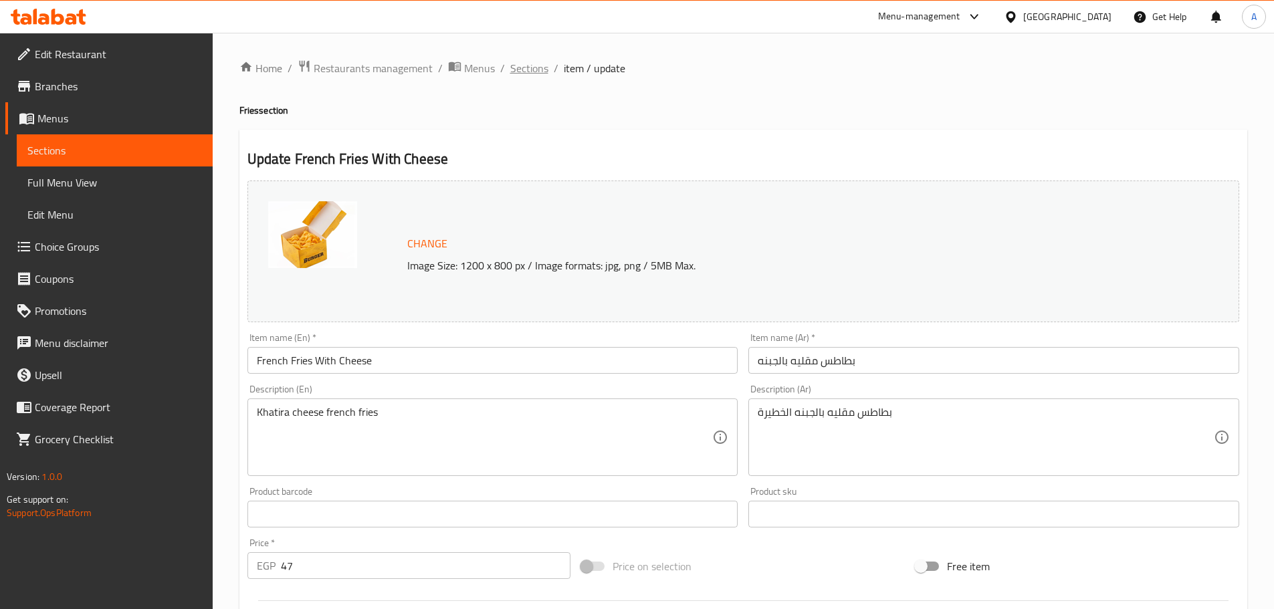
click at [510, 74] on span "Sections" at bounding box center [529, 68] width 38 height 16
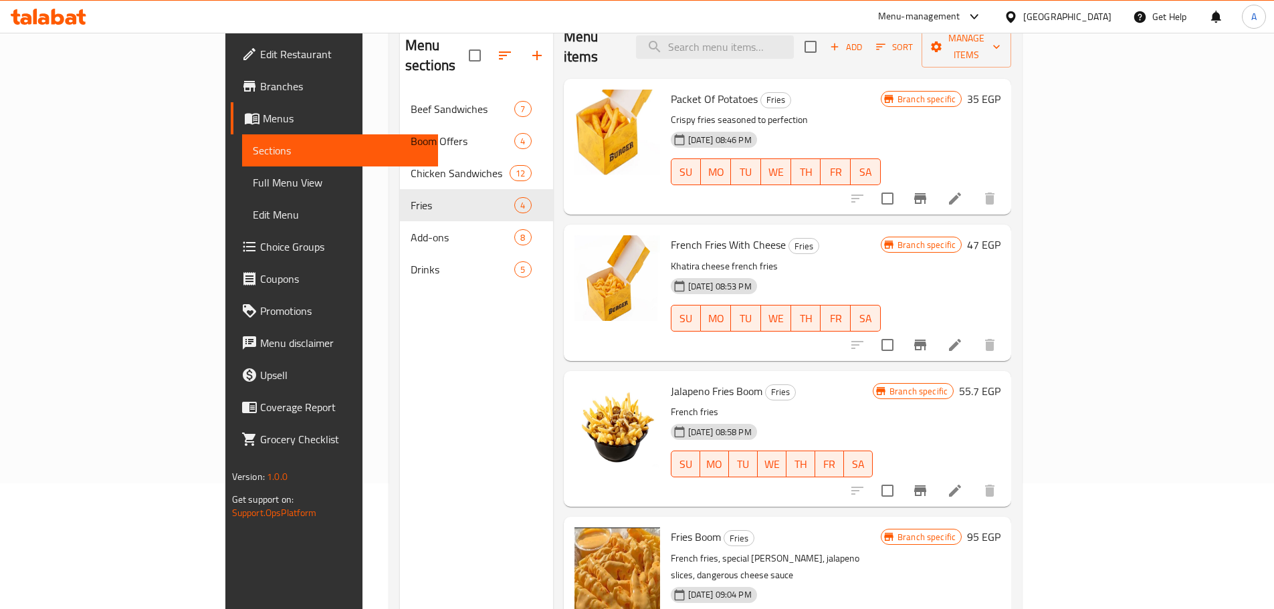
scroll to position [134, 0]
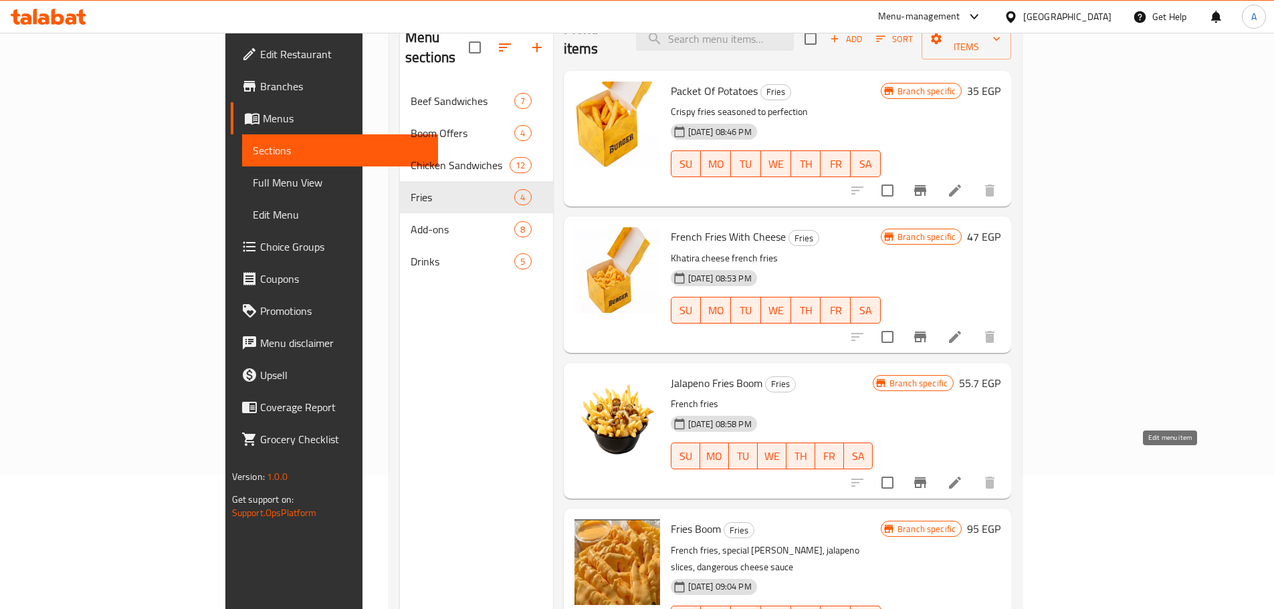
click at [963, 475] on icon at bounding box center [955, 483] width 16 height 16
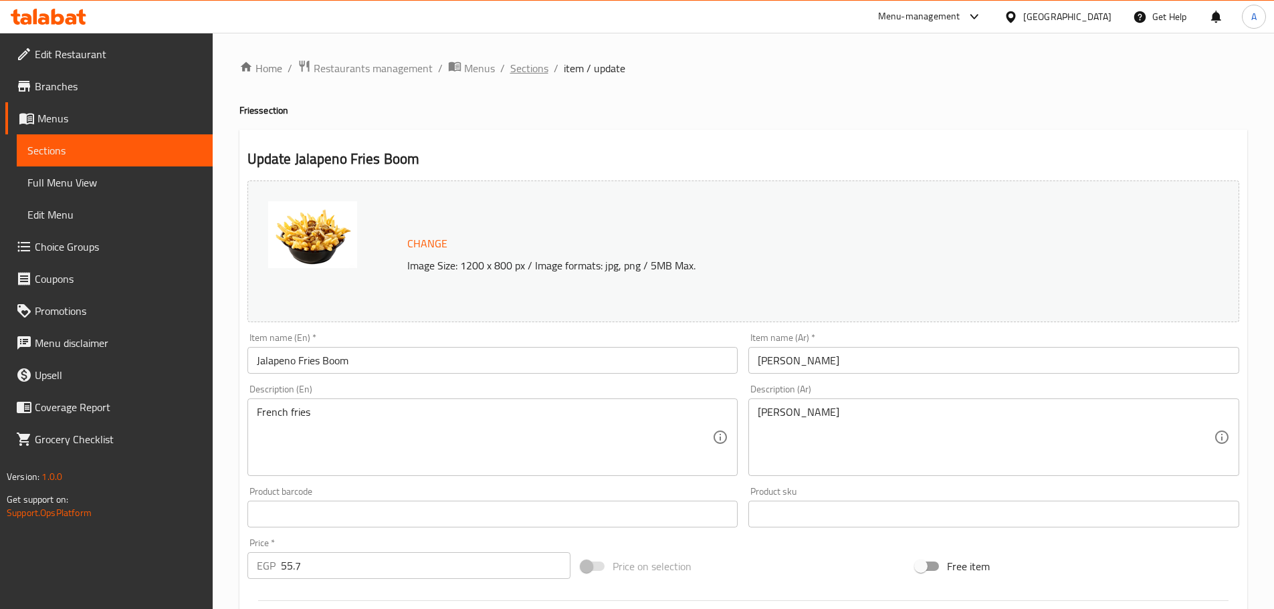
click at [523, 76] on span "Sections" at bounding box center [529, 68] width 38 height 16
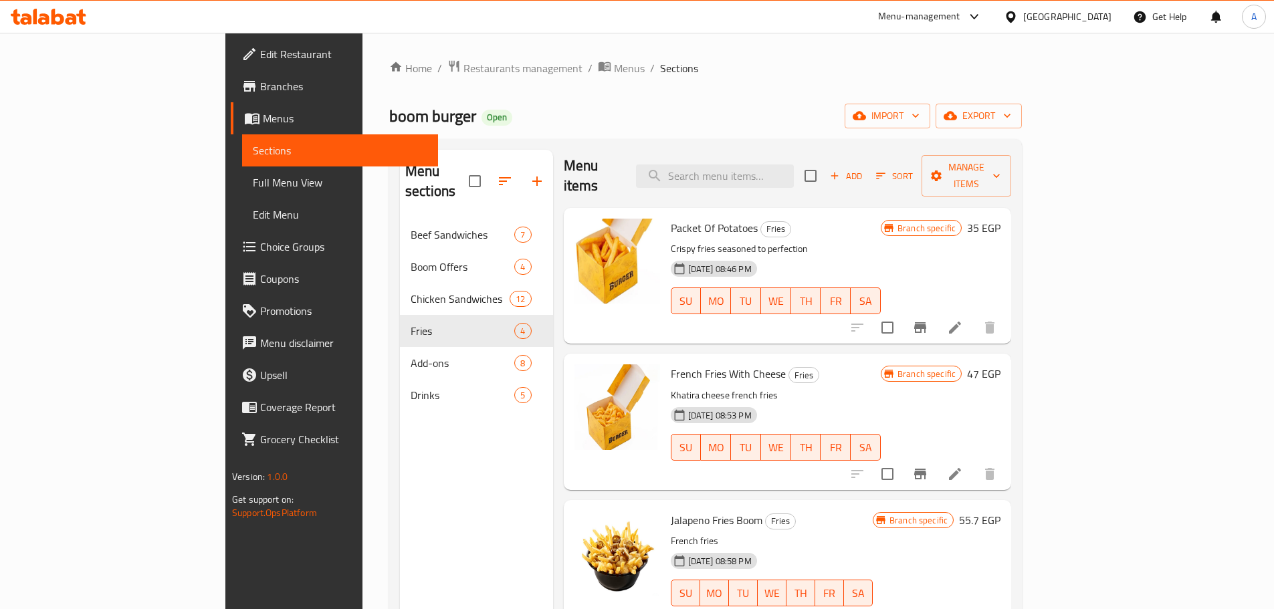
scroll to position [9, 0]
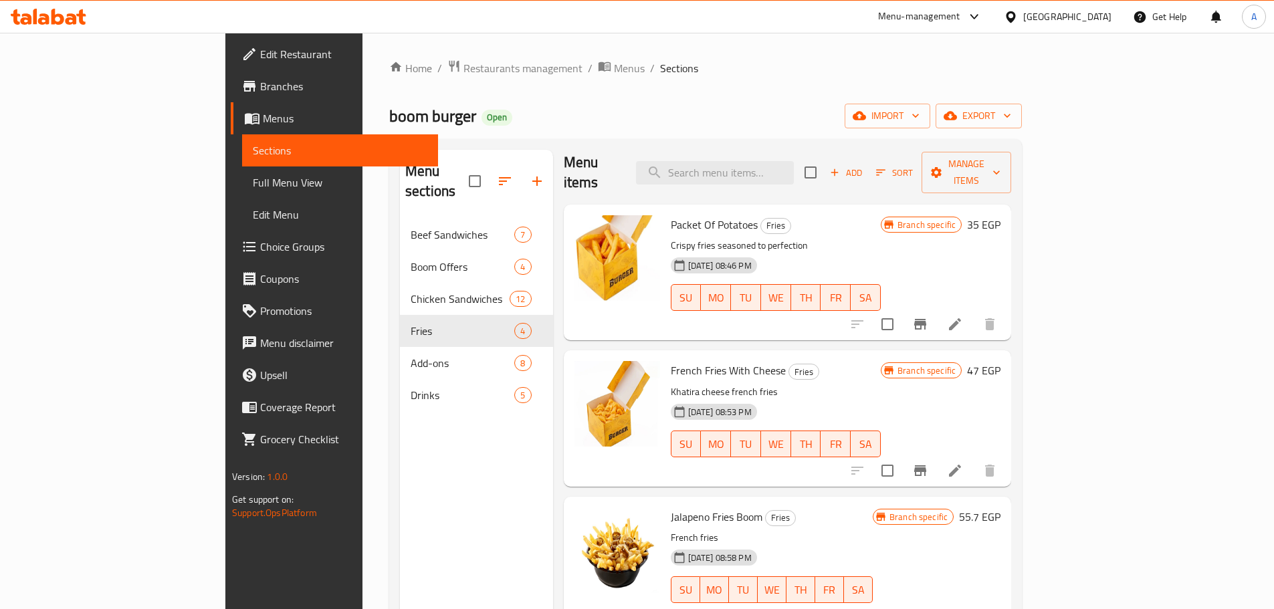
click at [974, 604] on li at bounding box center [954, 616] width 37 height 24
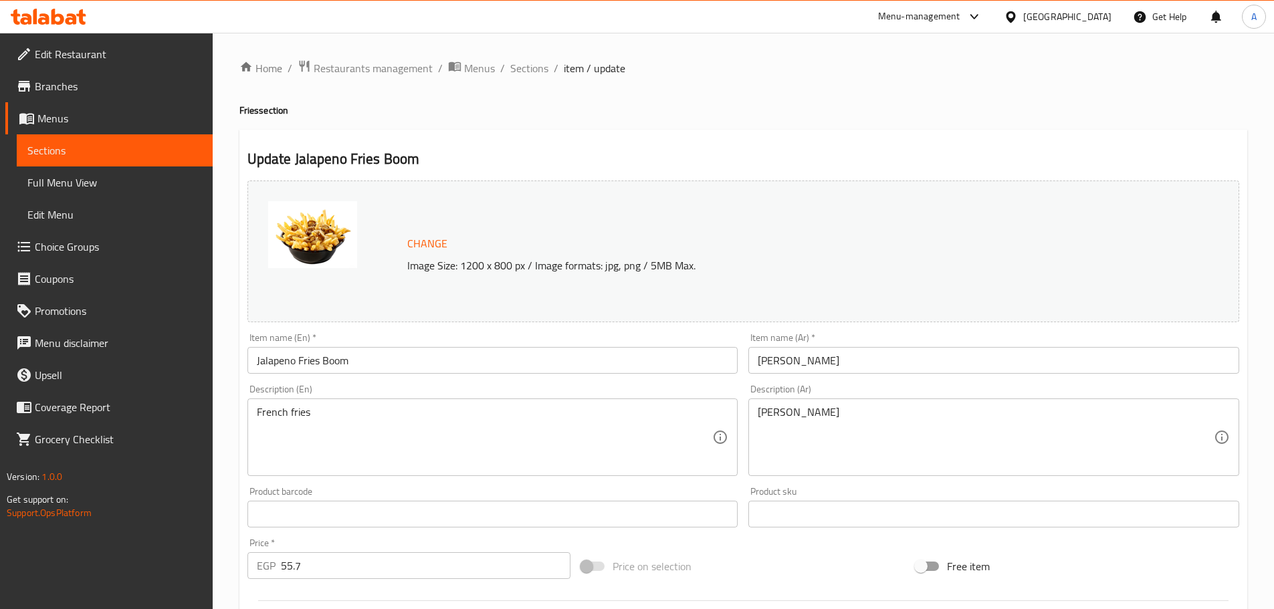
click at [346, 53] on div "Home / Restaurants management / Menus / Sections / item / update Fries section …" at bounding box center [743, 498] width 1061 height 931
click at [525, 65] on span "Sections" at bounding box center [529, 68] width 38 height 16
